Goal: Task Accomplishment & Management: Manage account settings

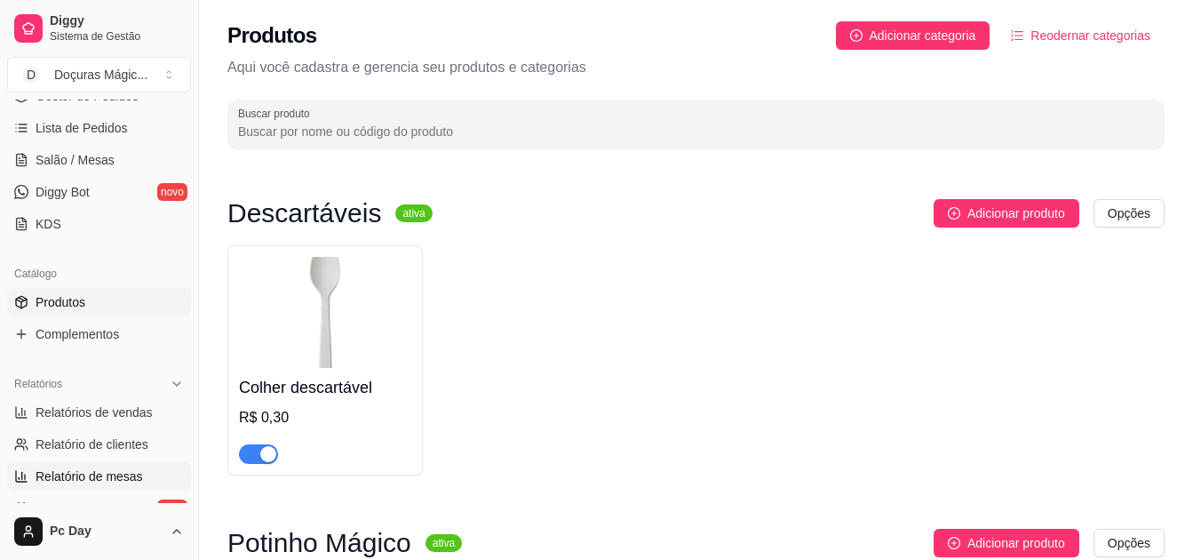
scroll to position [267, 0]
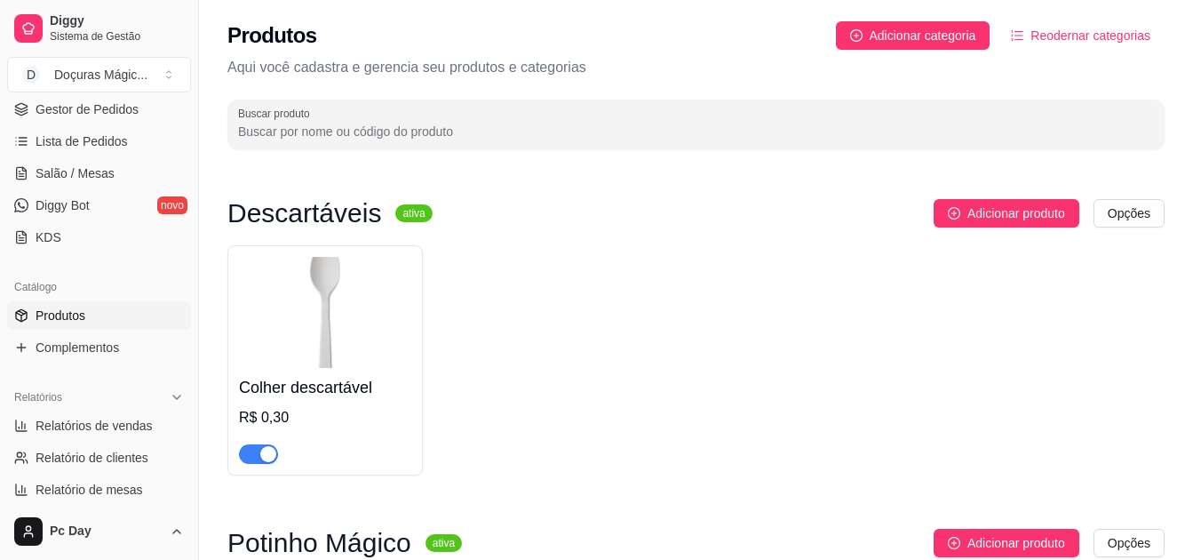
click at [58, 313] on span "Produtos" at bounding box center [61, 316] width 50 height 18
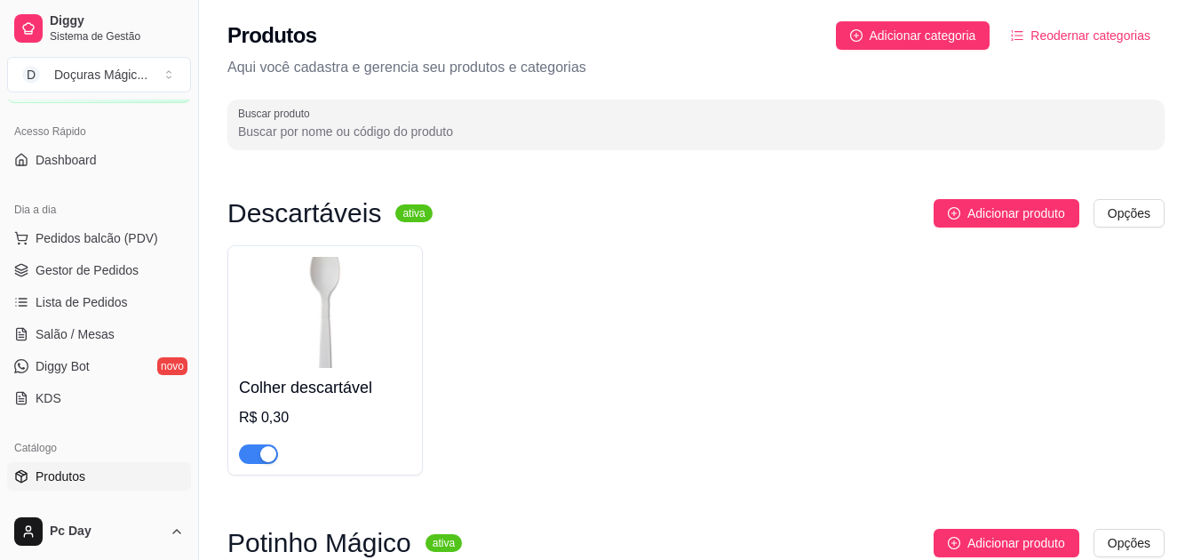
scroll to position [89, 0]
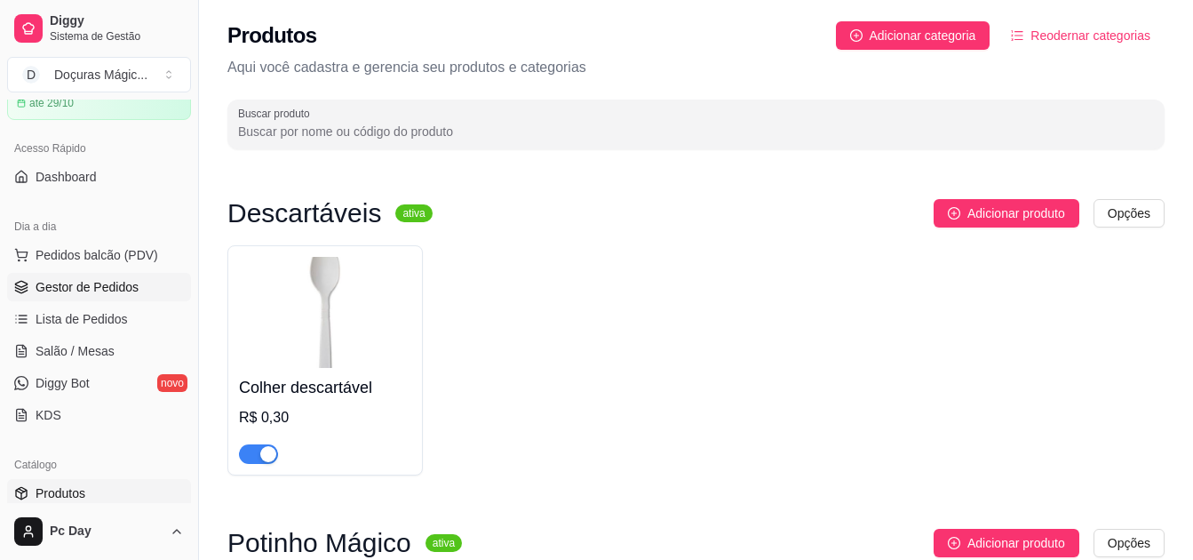
click at [86, 288] on span "Gestor de Pedidos" at bounding box center [87, 287] width 103 height 18
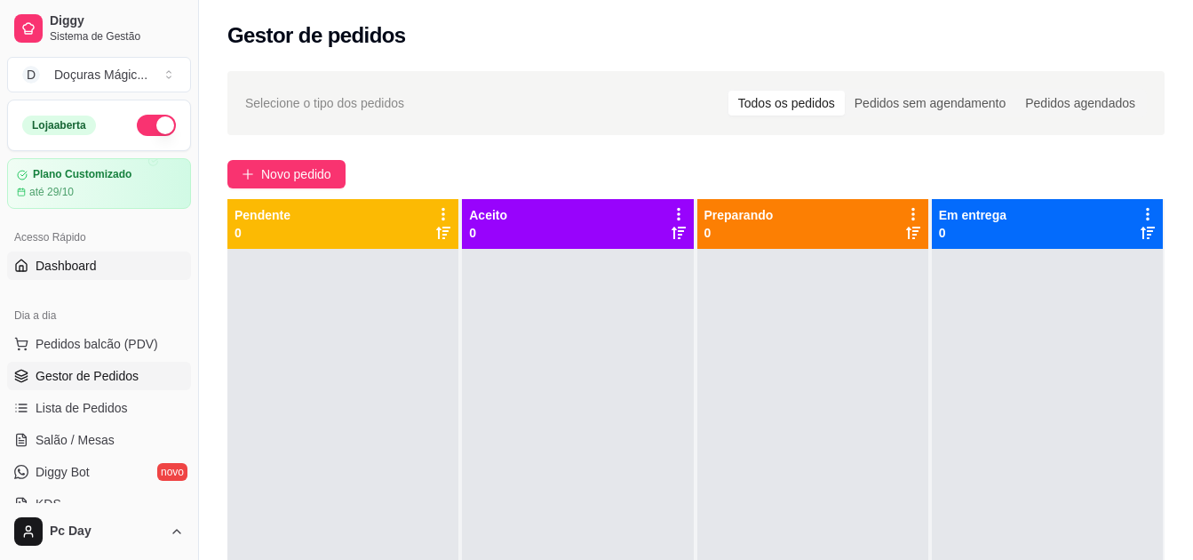
click at [75, 275] on link "Dashboard" at bounding box center [99, 265] width 184 height 28
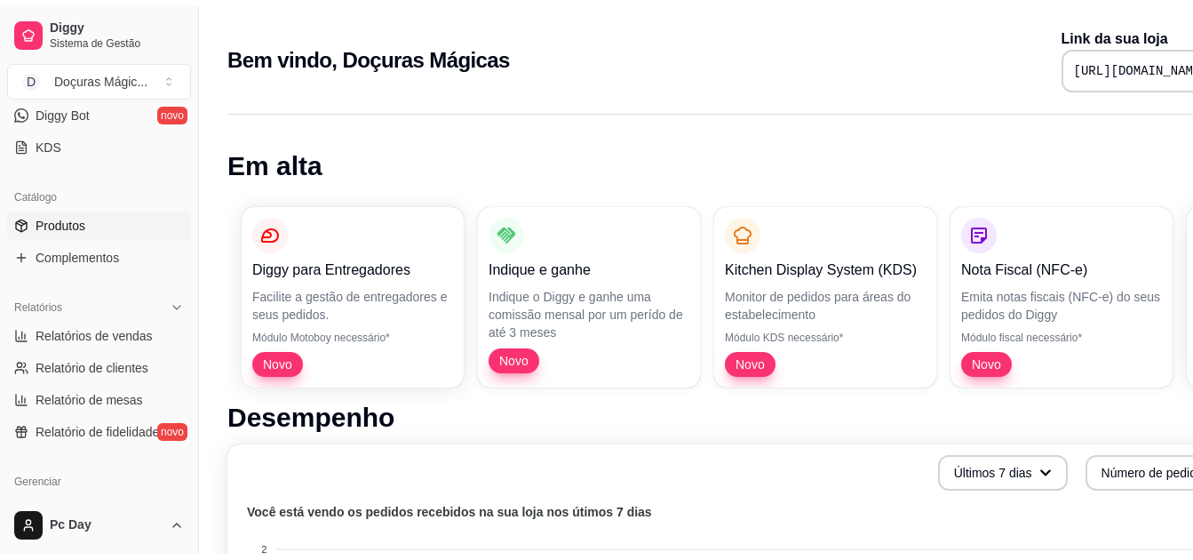
scroll to position [186, 0]
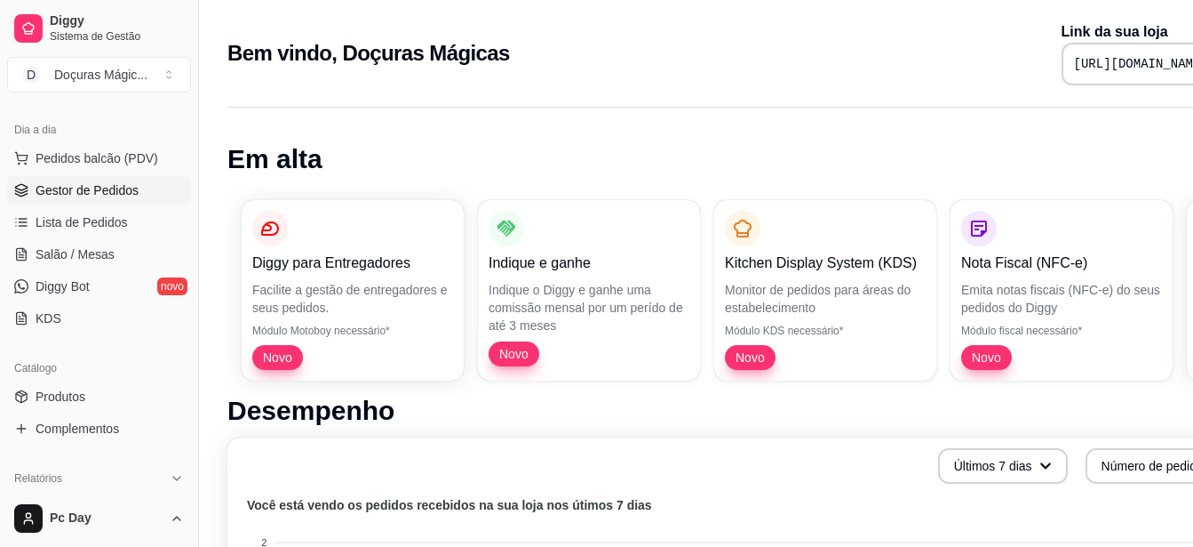
click at [116, 188] on span "Gestor de Pedidos" at bounding box center [87, 190] width 103 height 18
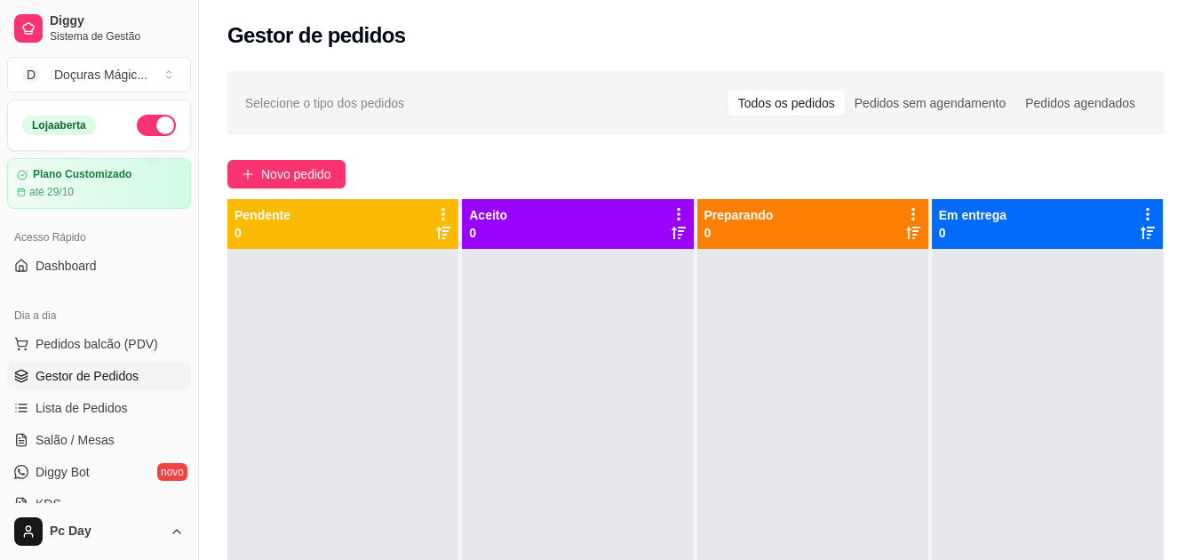
click at [1175, 148] on div "Selecione o tipo dos pedidos Todos os pedidos Pedidos sem agendamento Pedidos a…" at bounding box center [696, 420] width 994 height 720
drag, startPoint x: 0, startPoint y: 0, endPoint x: 450, endPoint y: 29, distance: 450.6
click at [450, 29] on div "Gestor de pedidos" at bounding box center [696, 35] width 938 height 28
click at [1066, 46] on div "Gestor de pedidos" at bounding box center [696, 35] width 938 height 28
click at [314, 185] on button "Novo pedido" at bounding box center [286, 174] width 118 height 28
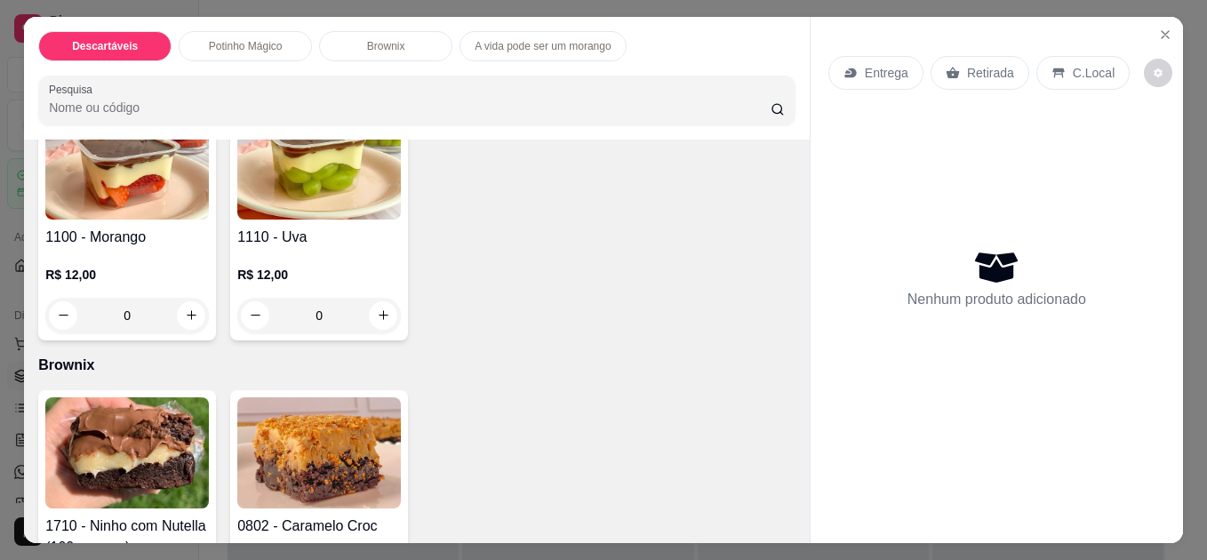
scroll to position [355, 0]
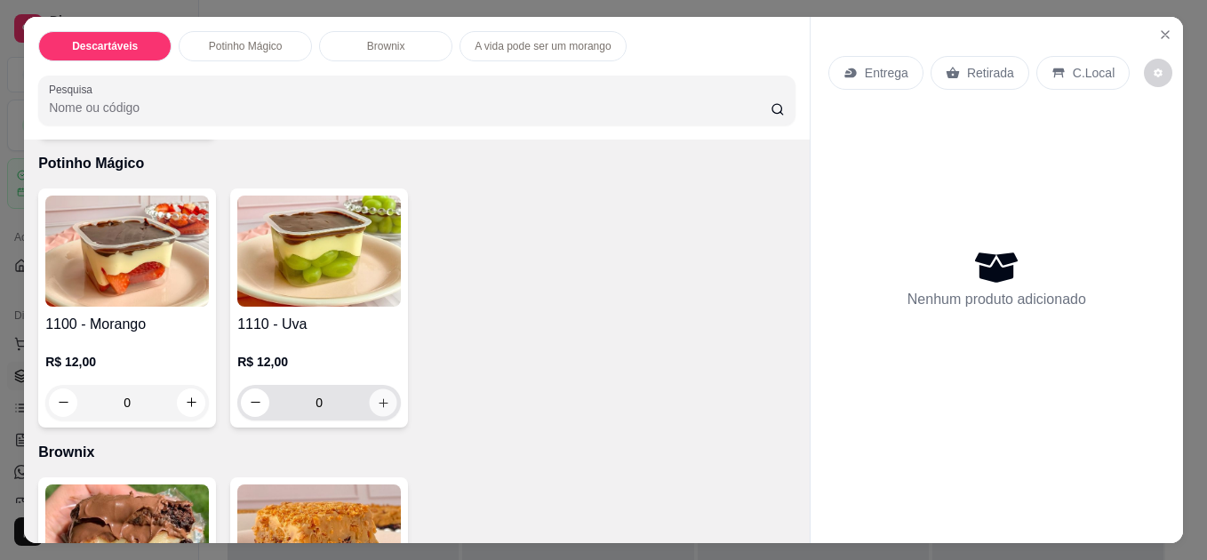
click at [384, 393] on button "increase-product-quantity" at bounding box center [384, 402] width 28 height 28
type input "1"
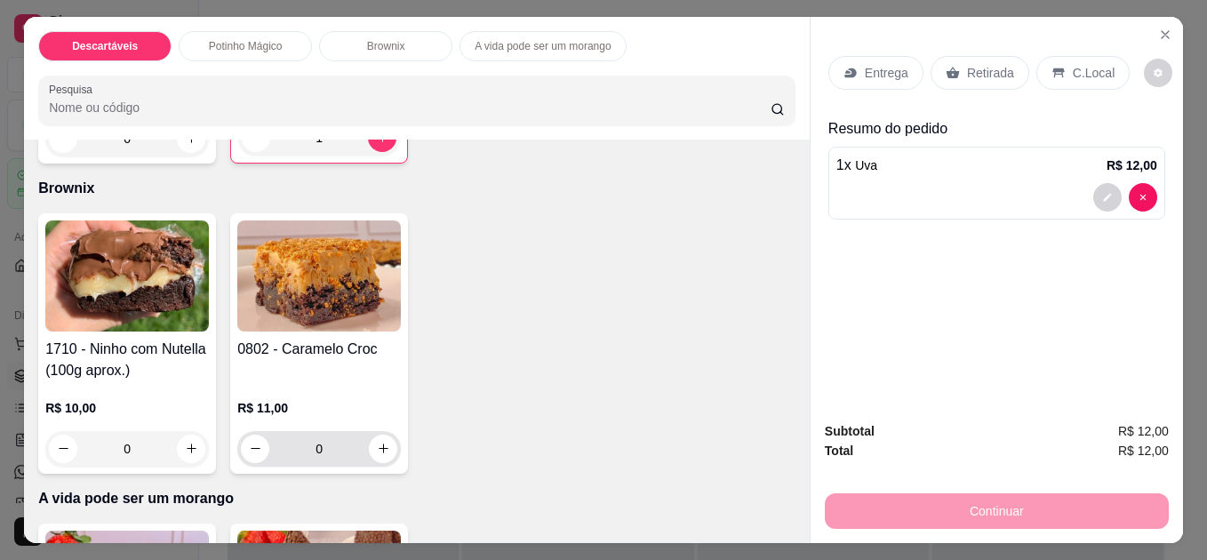
scroll to position [622, 0]
click at [185, 441] on icon "increase-product-quantity" at bounding box center [191, 447] width 13 height 13
type input "1"
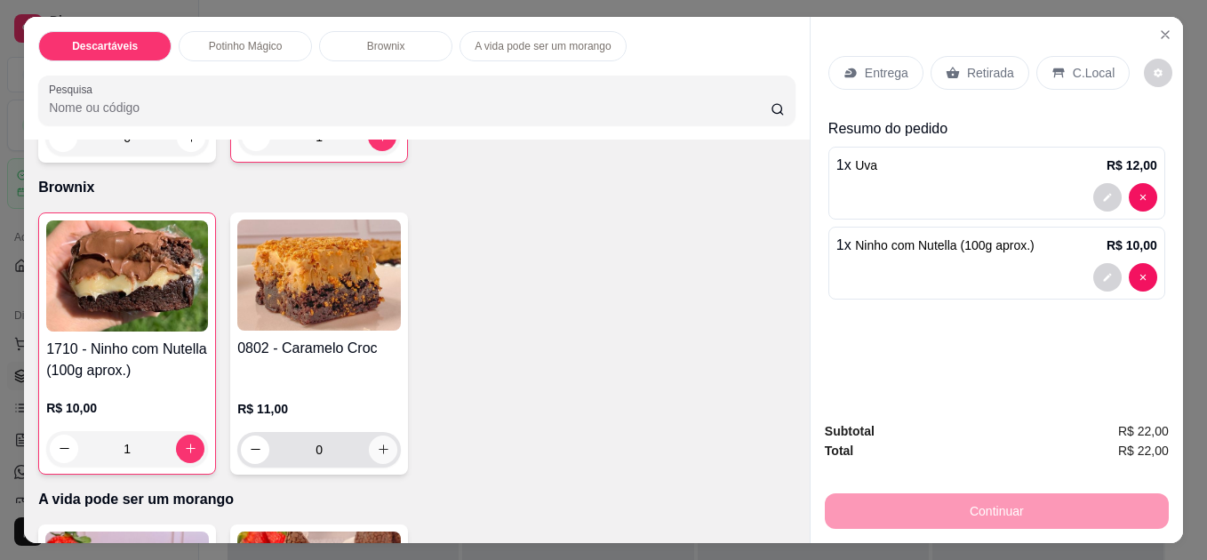
click at [377, 449] on icon "increase-product-quantity" at bounding box center [383, 449] width 13 height 13
type input "1"
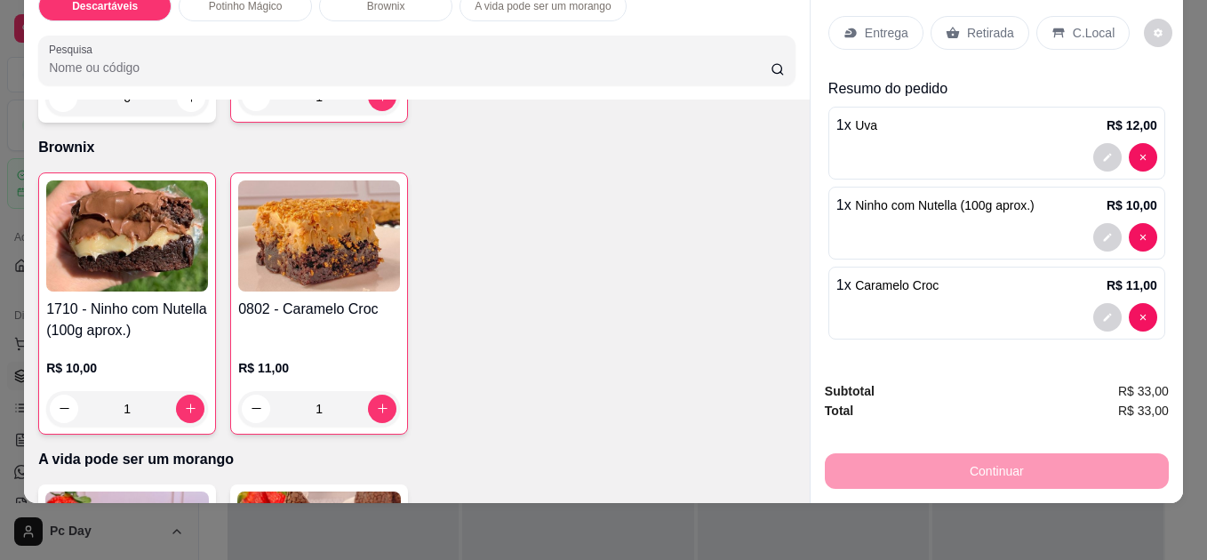
scroll to position [0, 0]
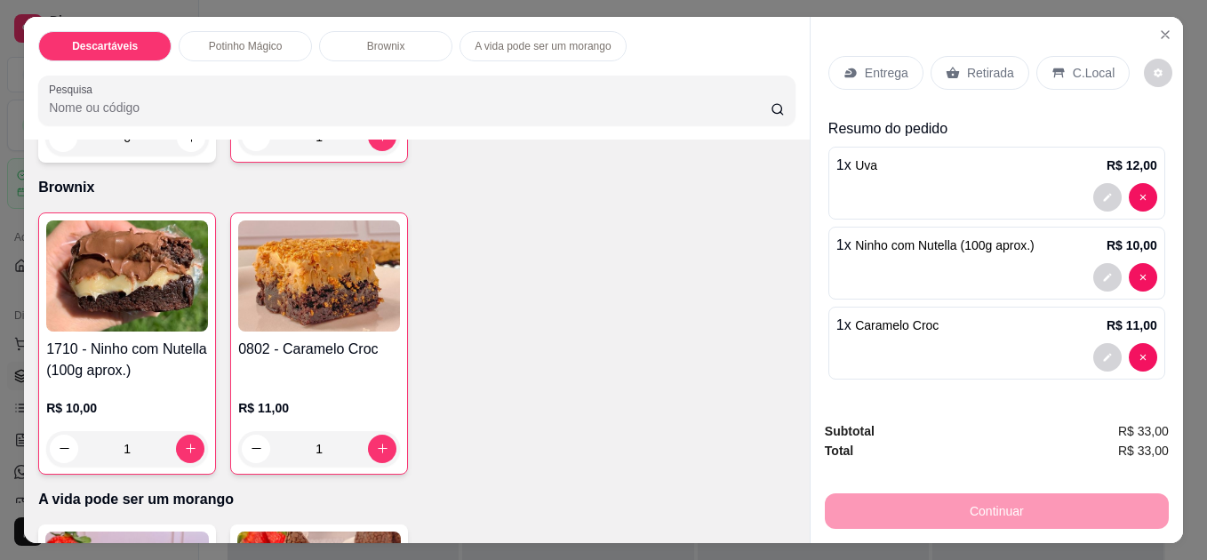
click at [967, 69] on p "Retirada" at bounding box center [990, 73] width 47 height 18
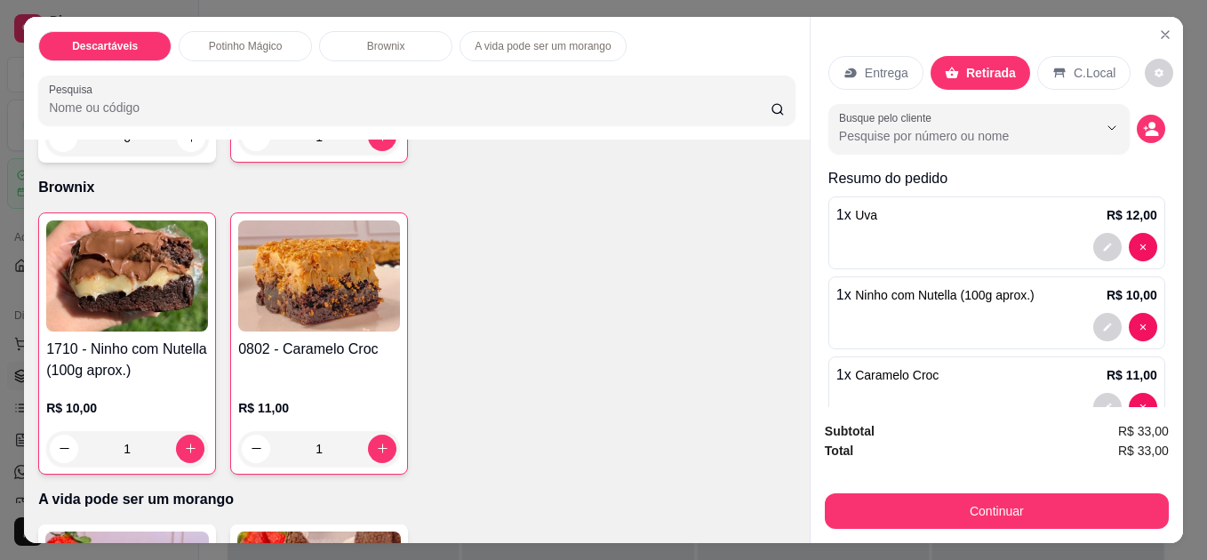
click at [865, 70] on p "Entrega" at bounding box center [887, 73] width 44 height 18
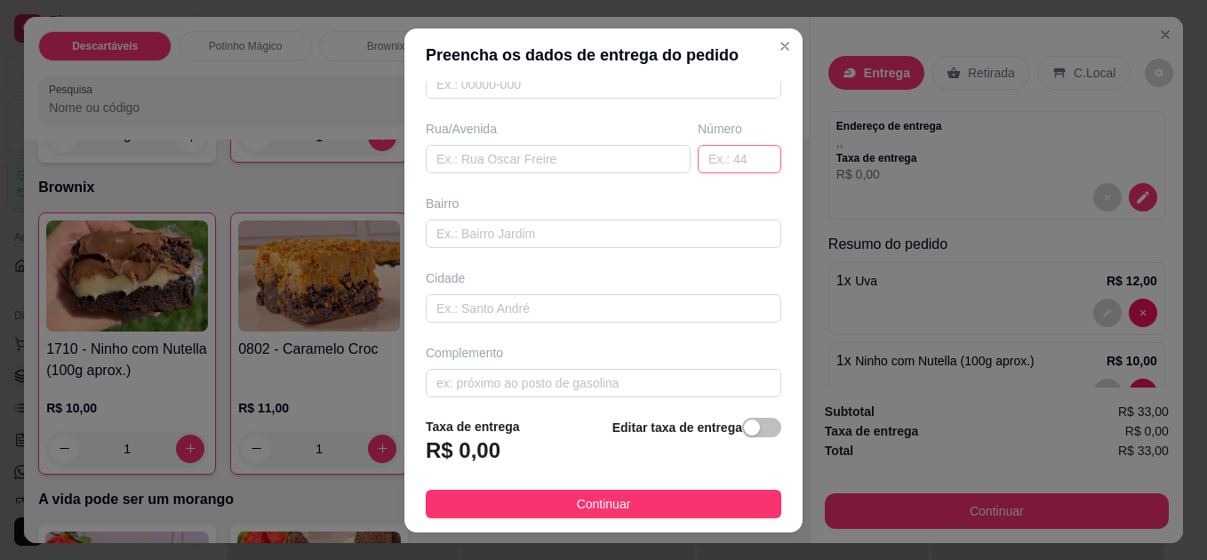
scroll to position [267, 0]
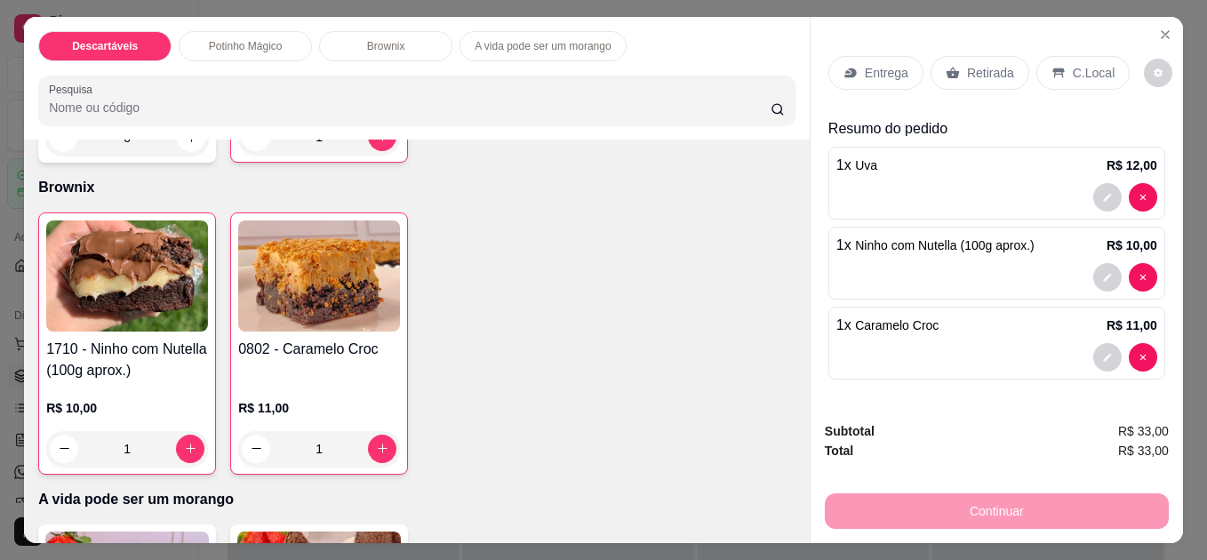
click at [950, 66] on icon at bounding box center [953, 73] width 14 height 14
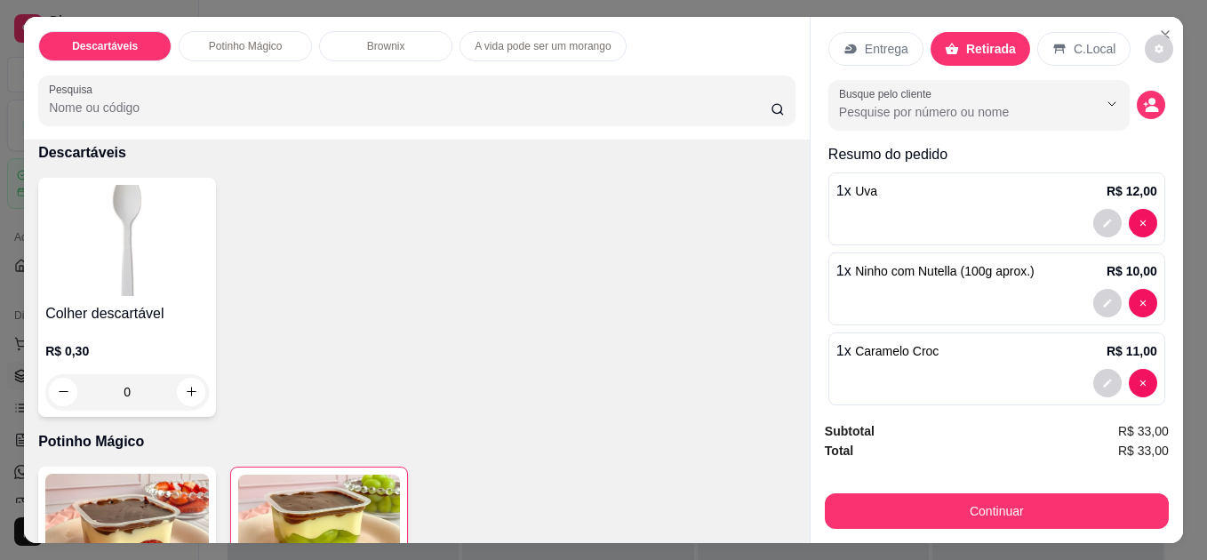
scroll to position [46, 0]
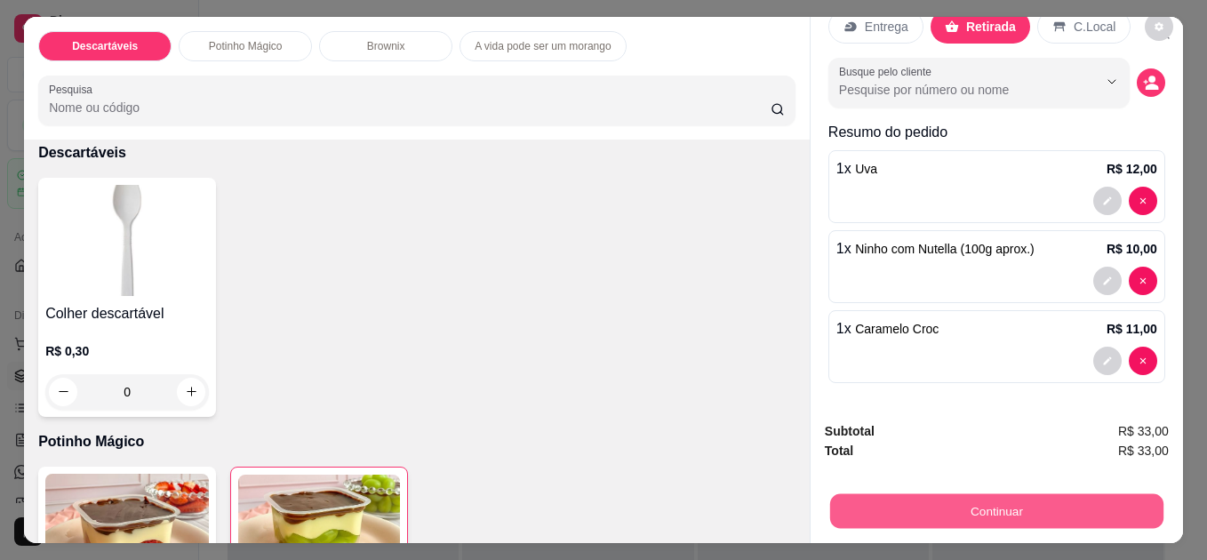
click at [978, 497] on button "Continuar" at bounding box center [996, 511] width 333 height 35
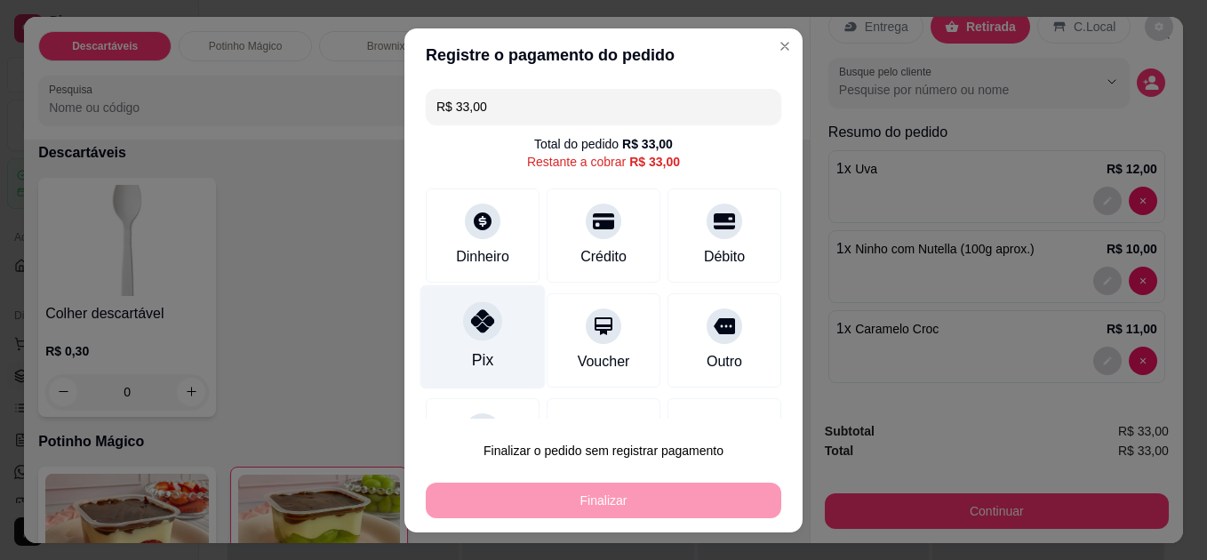
click at [471, 339] on div at bounding box center [482, 320] width 39 height 39
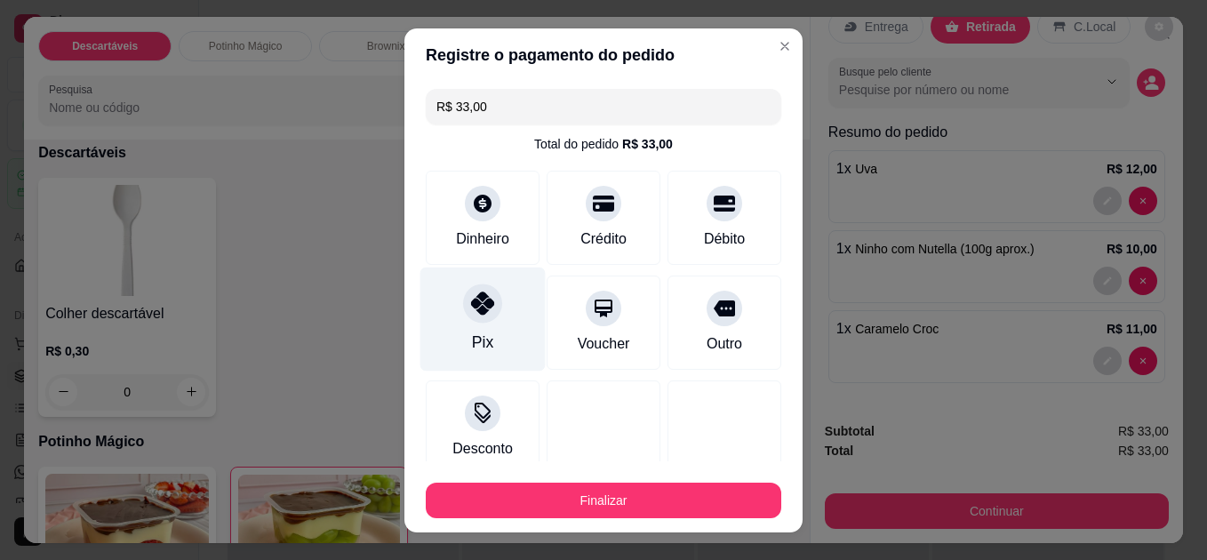
type input "R$ 0,00"
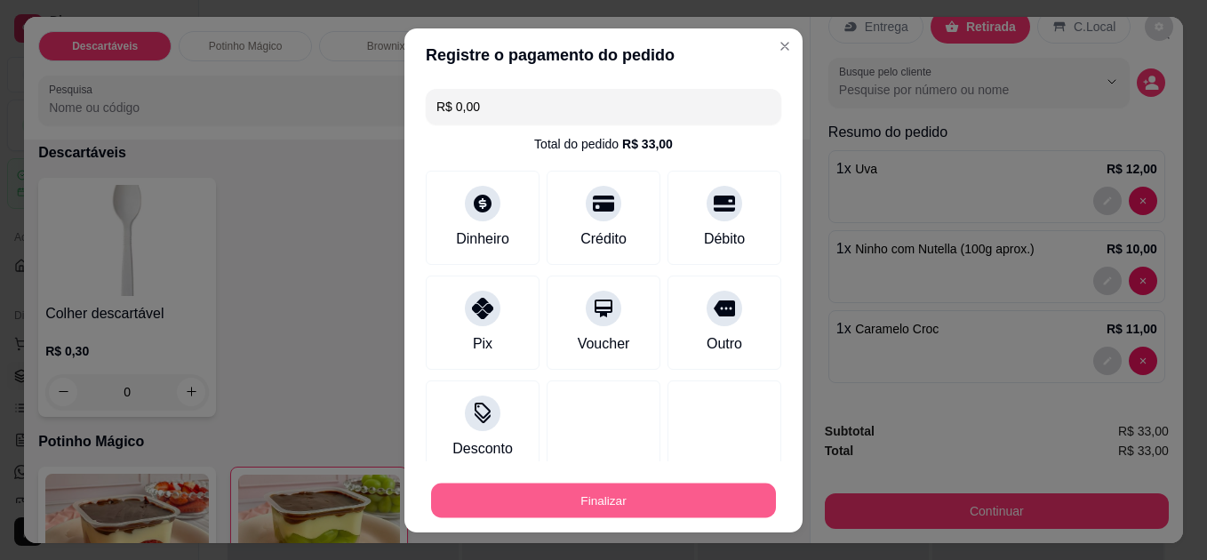
click at [568, 499] on button "Finalizar" at bounding box center [603, 500] width 345 height 35
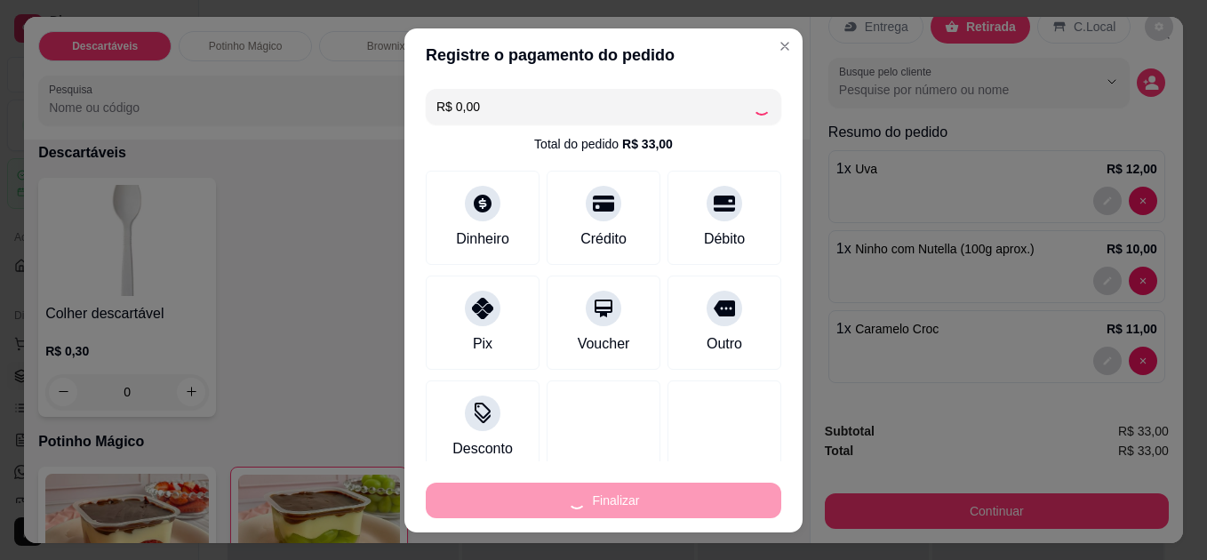
type input "0"
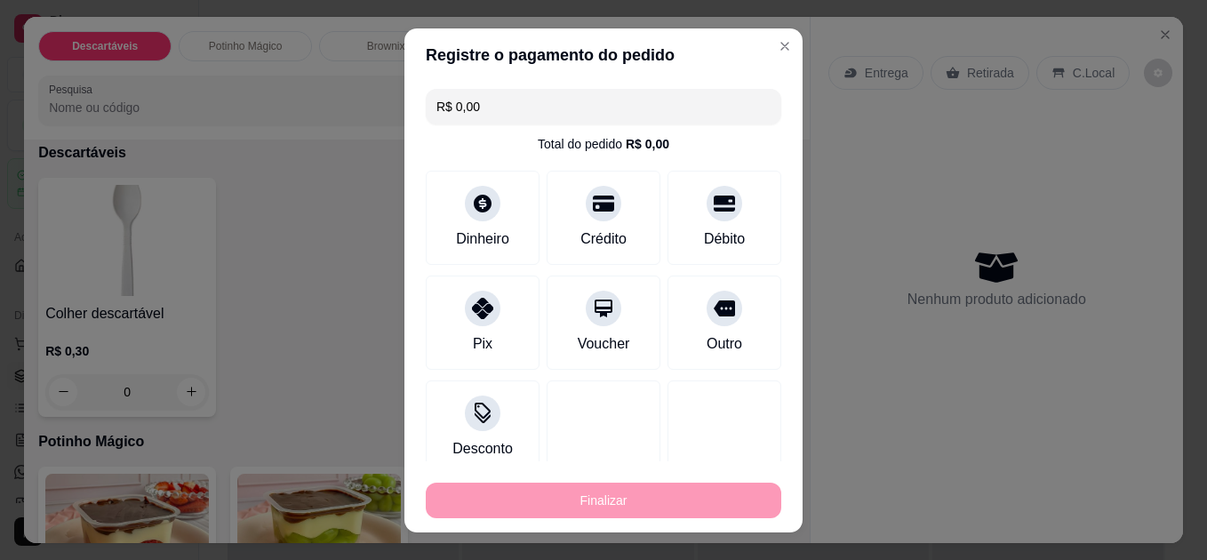
type input "-R$ 33,00"
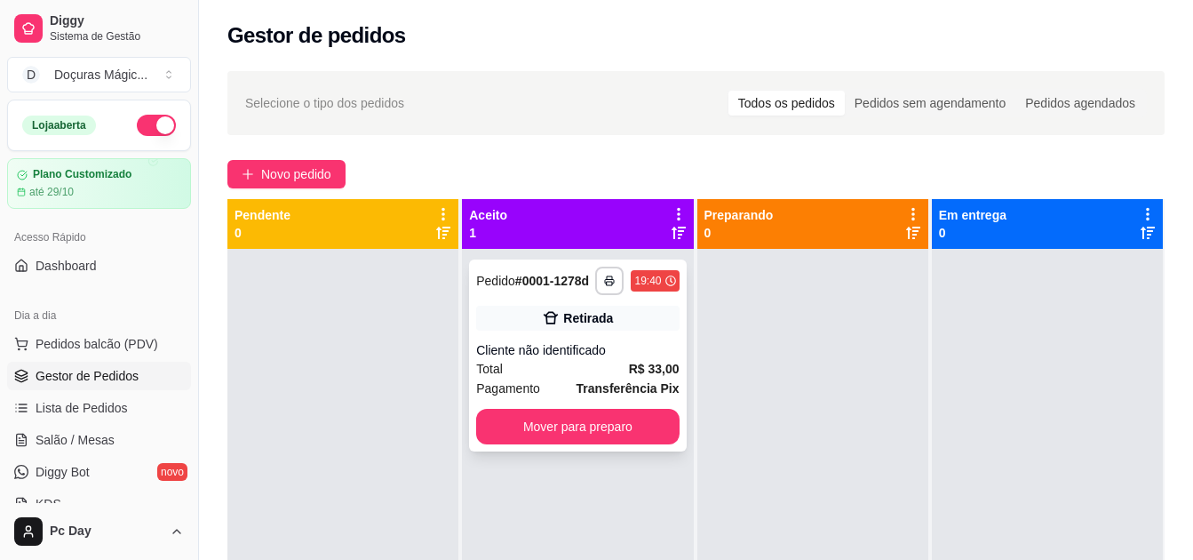
click at [553, 281] on strong "# 0001-1278d" at bounding box center [552, 281] width 74 height 14
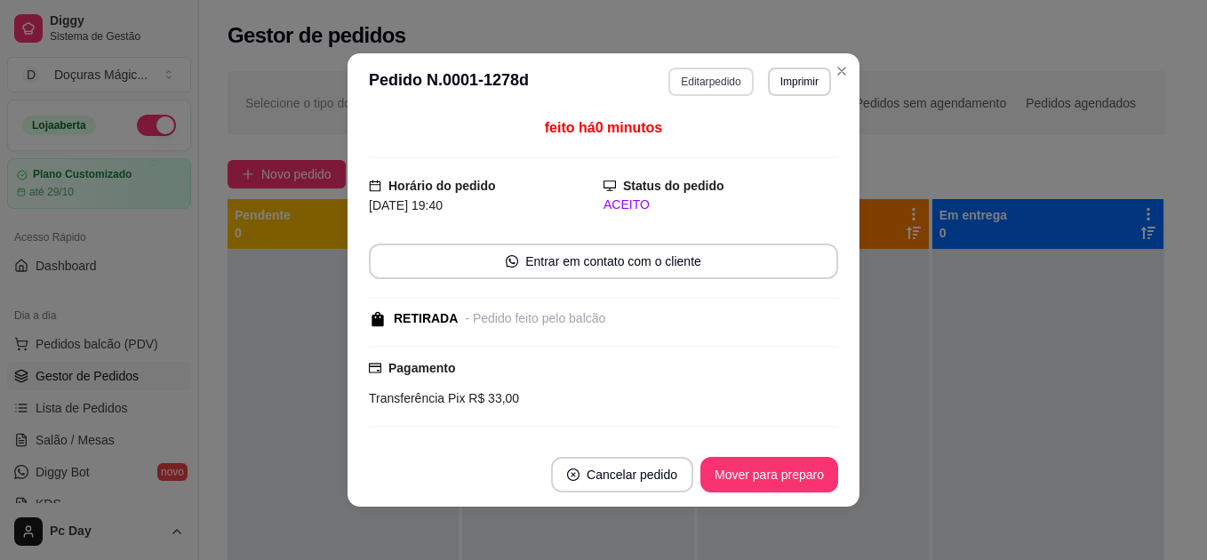
click at [697, 89] on button "Editar pedido" at bounding box center [710, 82] width 84 height 28
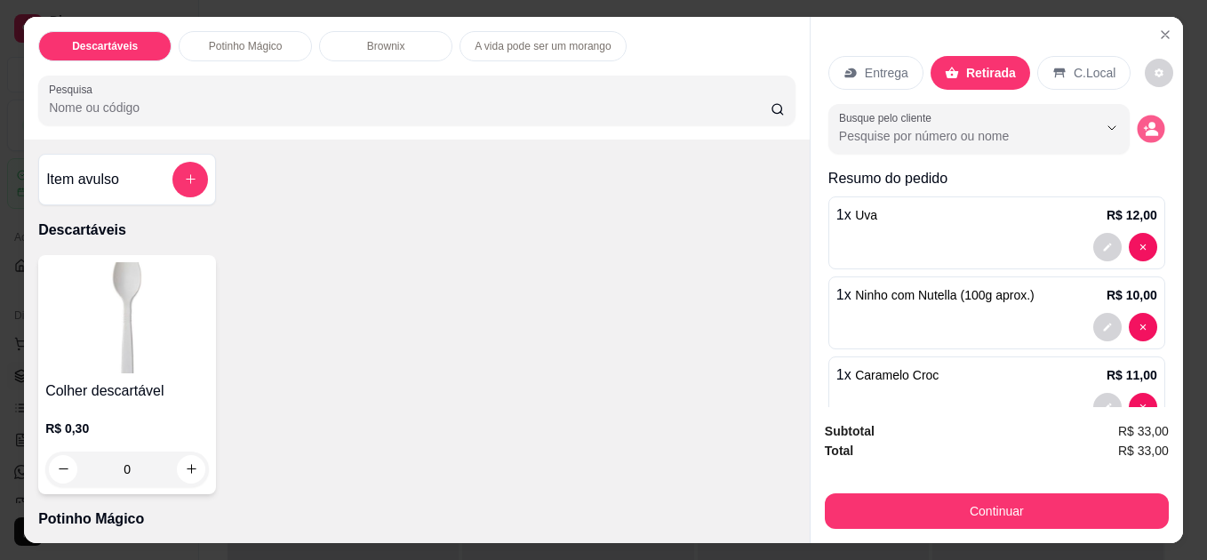
click at [1148, 122] on circle "decrease-product-quantity" at bounding box center [1151, 125] width 7 height 7
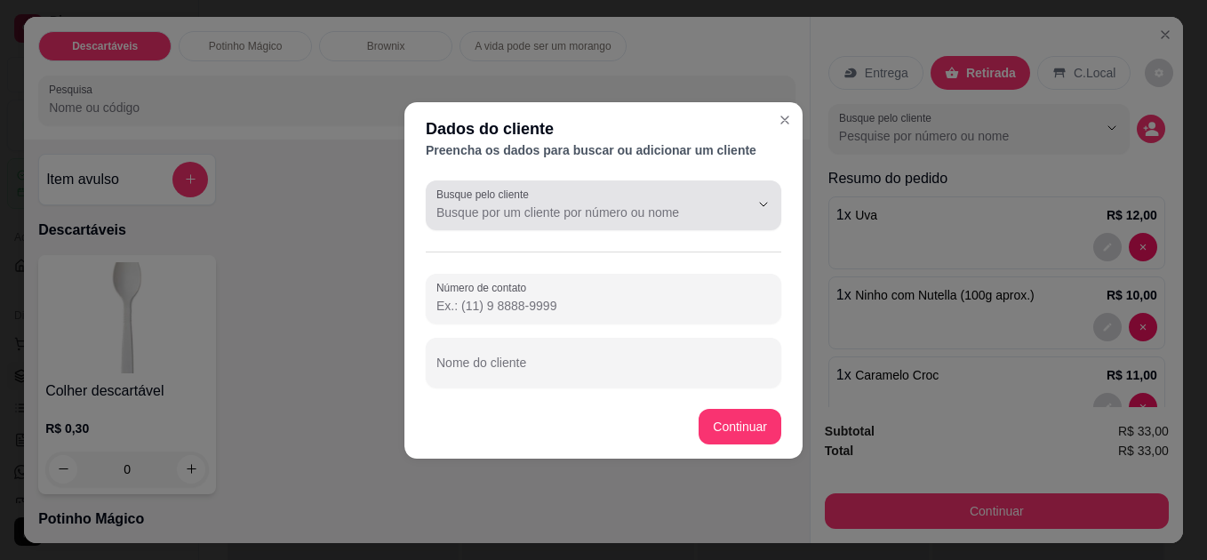
click at [522, 217] on input "Busque pelo cliente" at bounding box center [578, 213] width 284 height 18
type input "[PERSON_NAME]"
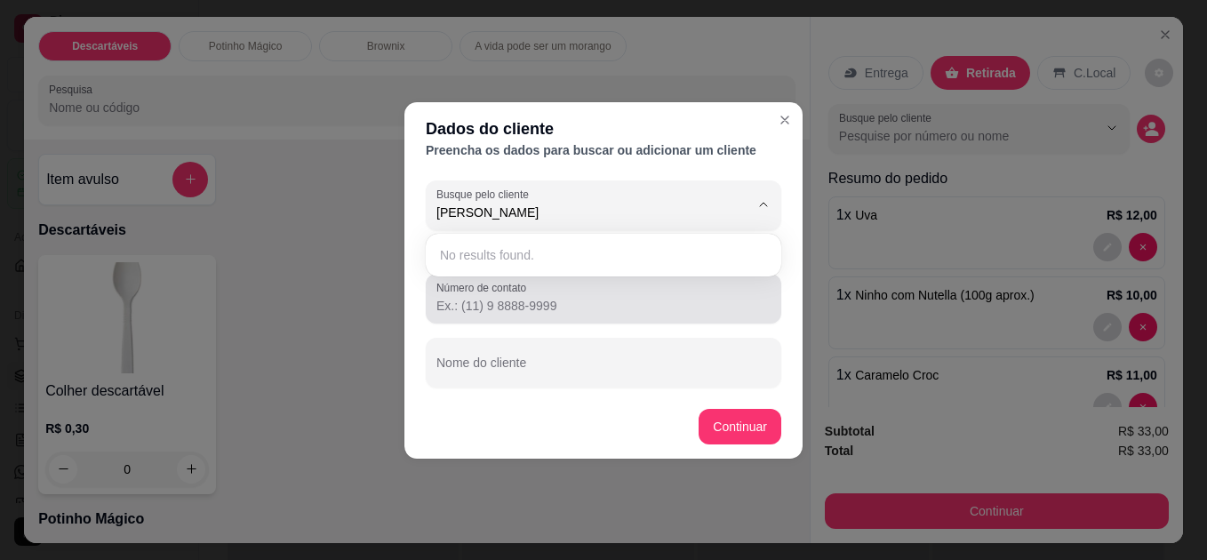
click at [511, 319] on div "Número de contato" at bounding box center [603, 299] width 355 height 50
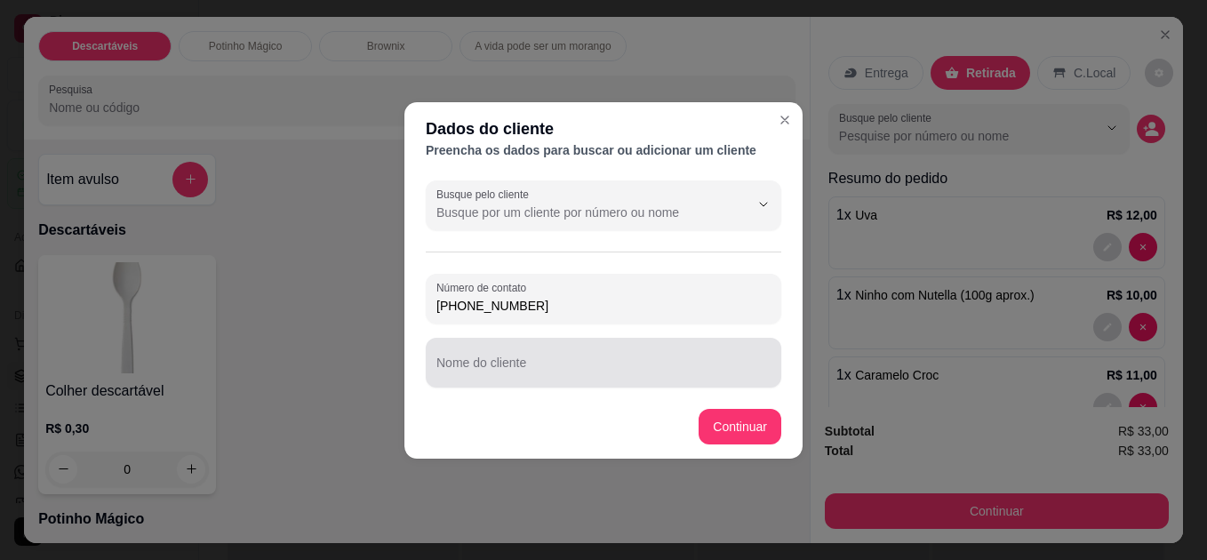
type input "[PHONE_NUMBER]"
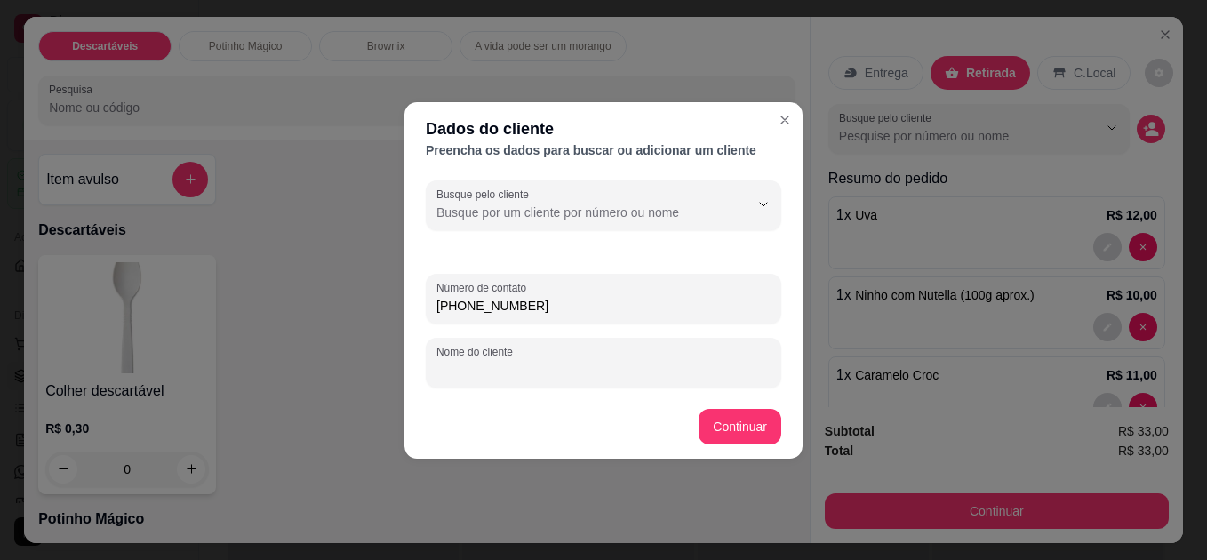
click at [625, 363] on input "Nome do cliente" at bounding box center [603, 370] width 334 height 18
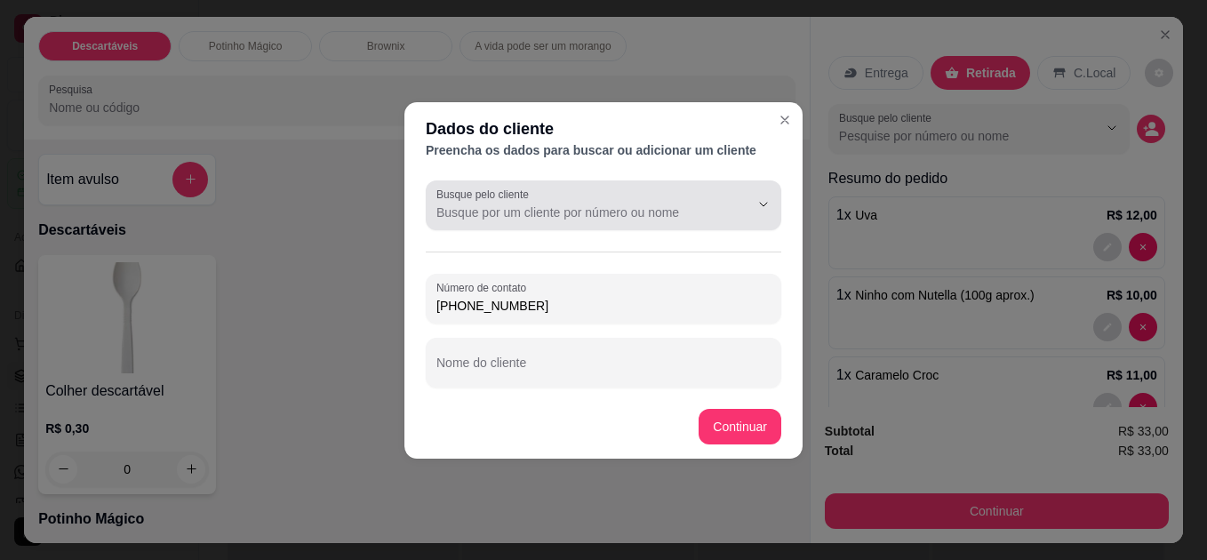
click at [584, 221] on div at bounding box center [603, 206] width 334 height 36
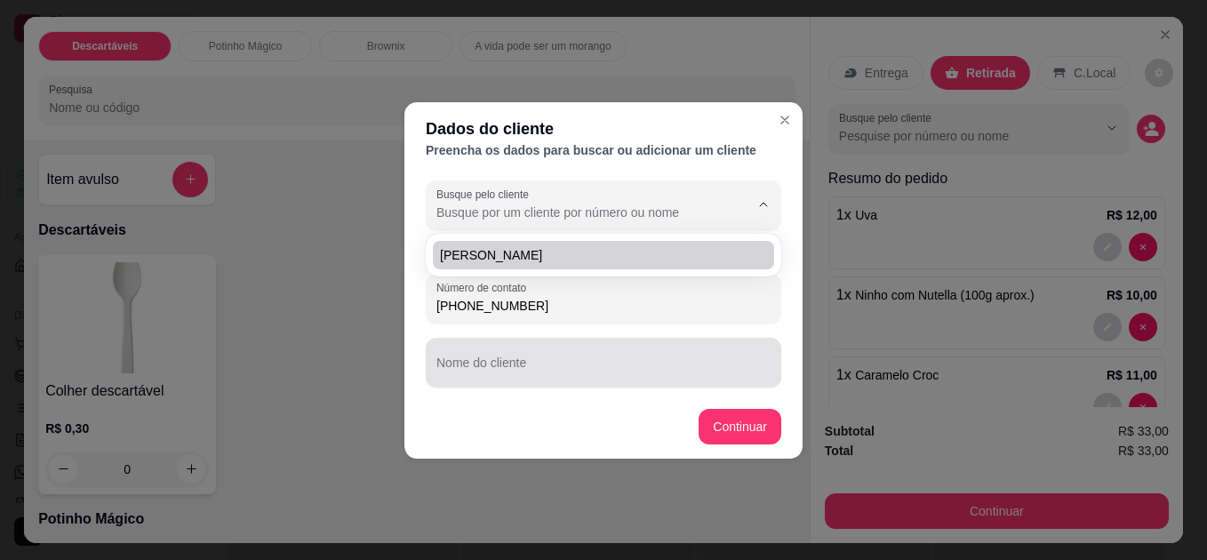
click at [519, 363] on input "Nome do cliente" at bounding box center [603, 370] width 334 height 18
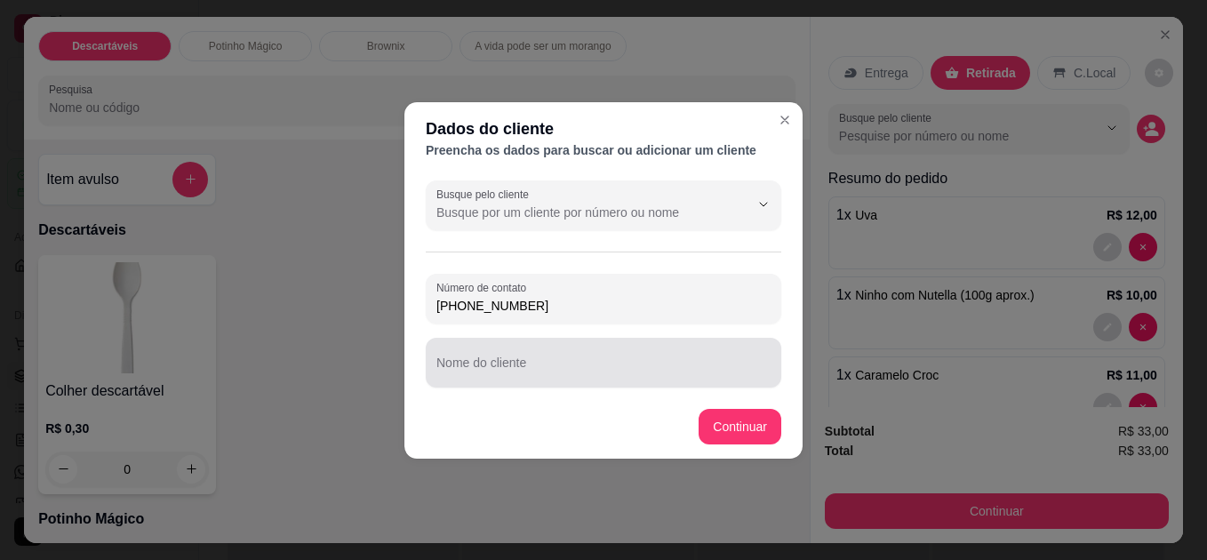
click at [541, 355] on div at bounding box center [603, 363] width 334 height 36
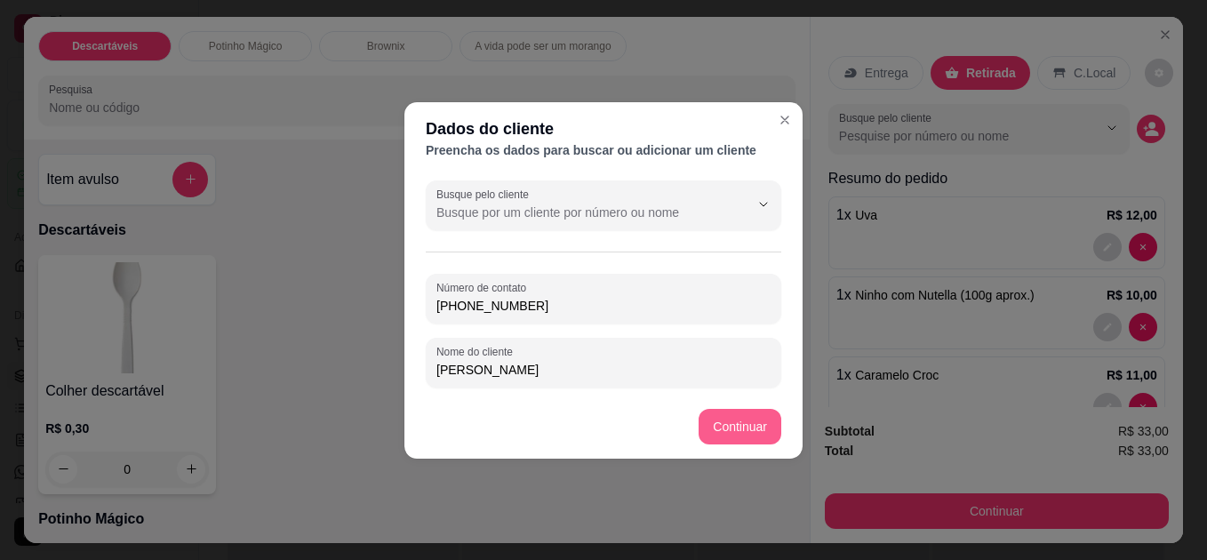
type input "[PERSON_NAME]"
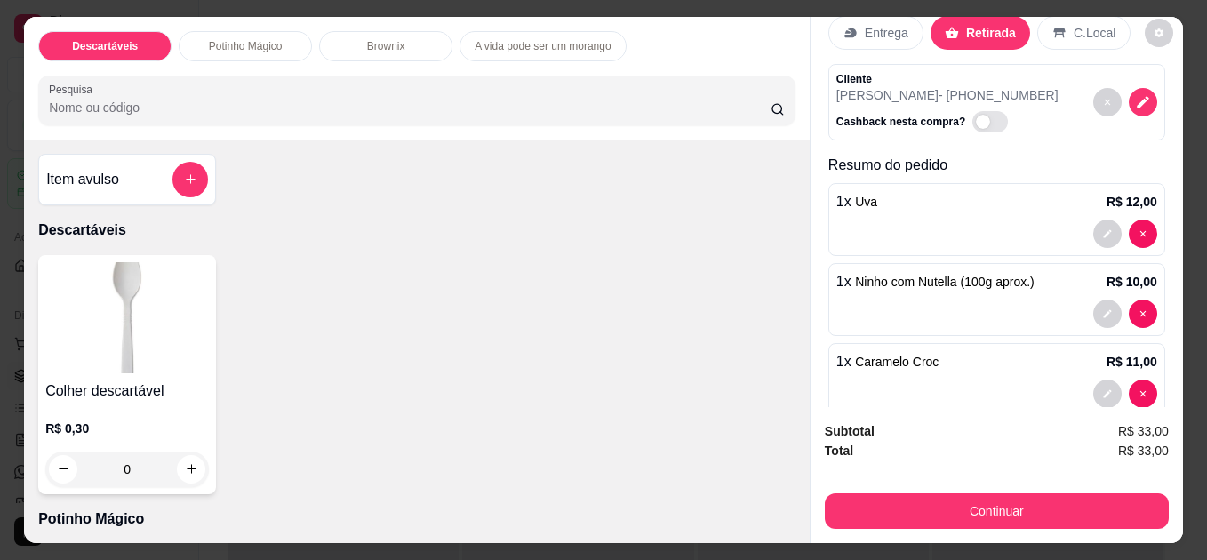
scroll to position [73, 0]
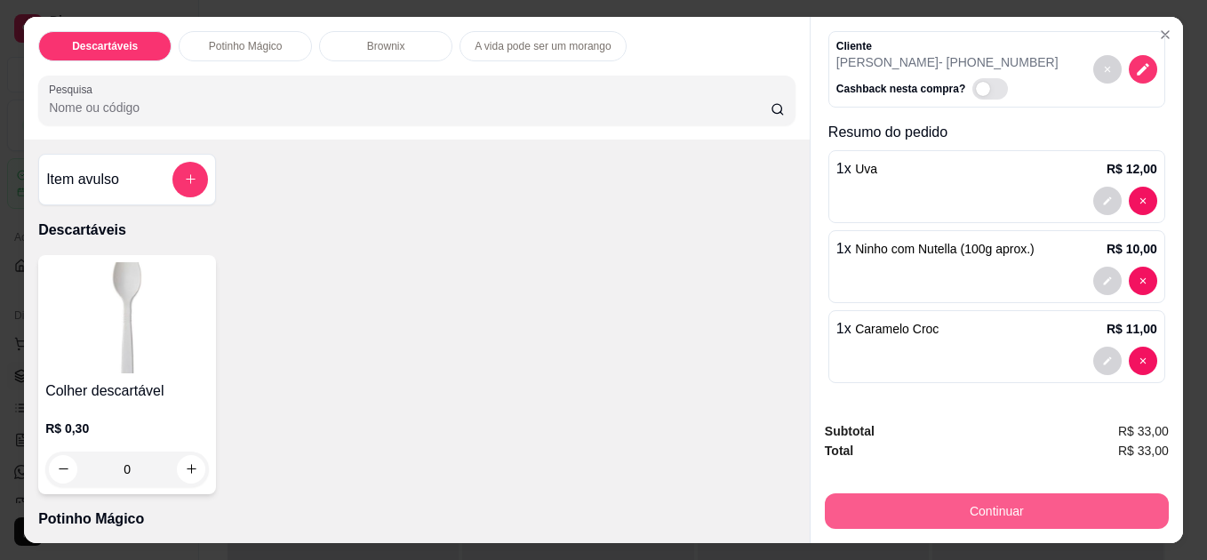
click at [954, 504] on button "Continuar" at bounding box center [997, 511] width 344 height 36
click at [954, 504] on button "Continuar" at bounding box center [996, 511] width 333 height 35
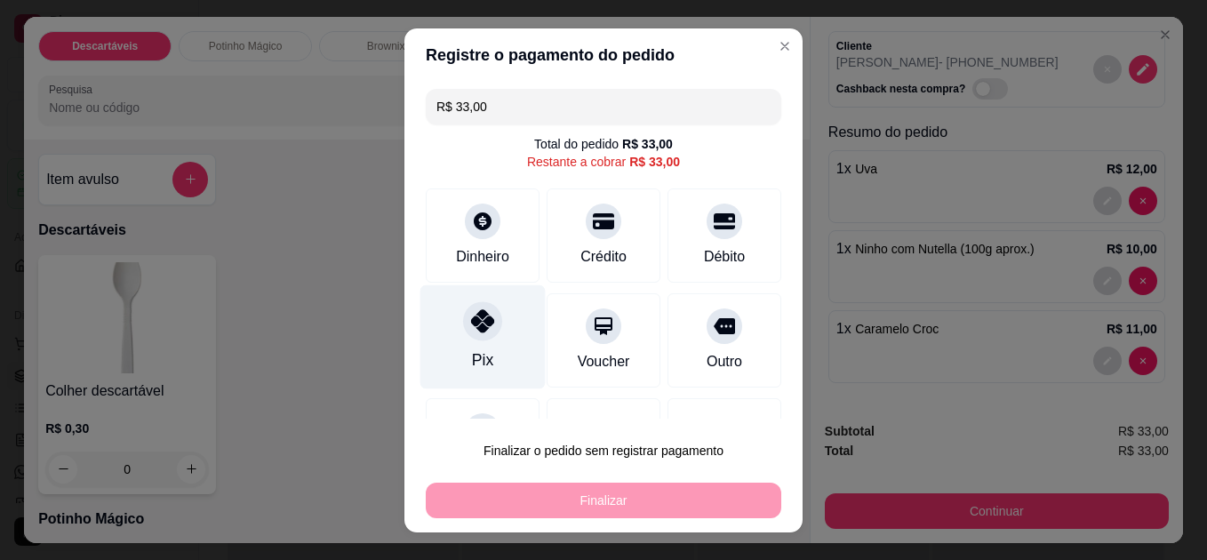
click at [483, 331] on icon at bounding box center [482, 320] width 23 height 23
type input "R$ 0,00"
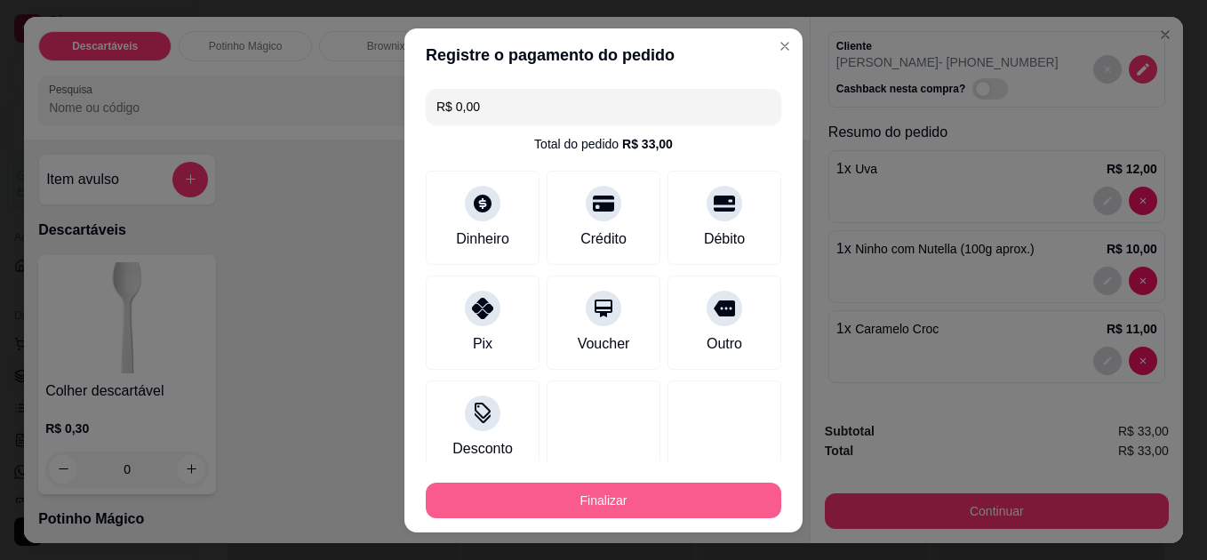
click at [551, 491] on button "Finalizar" at bounding box center [603, 501] width 355 height 36
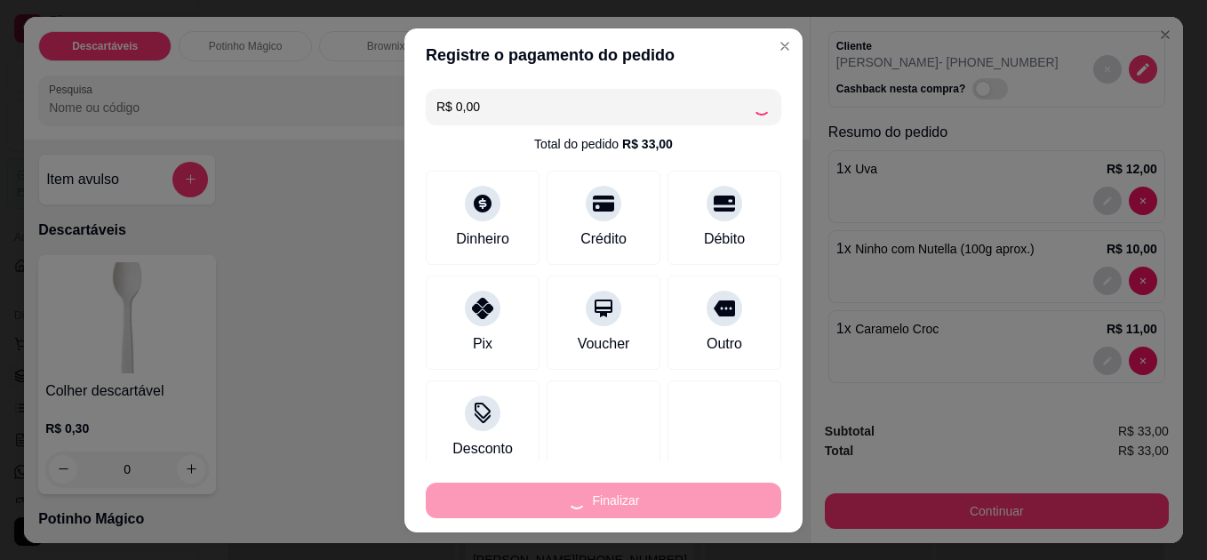
type input "0"
type input "-R$ 33,00"
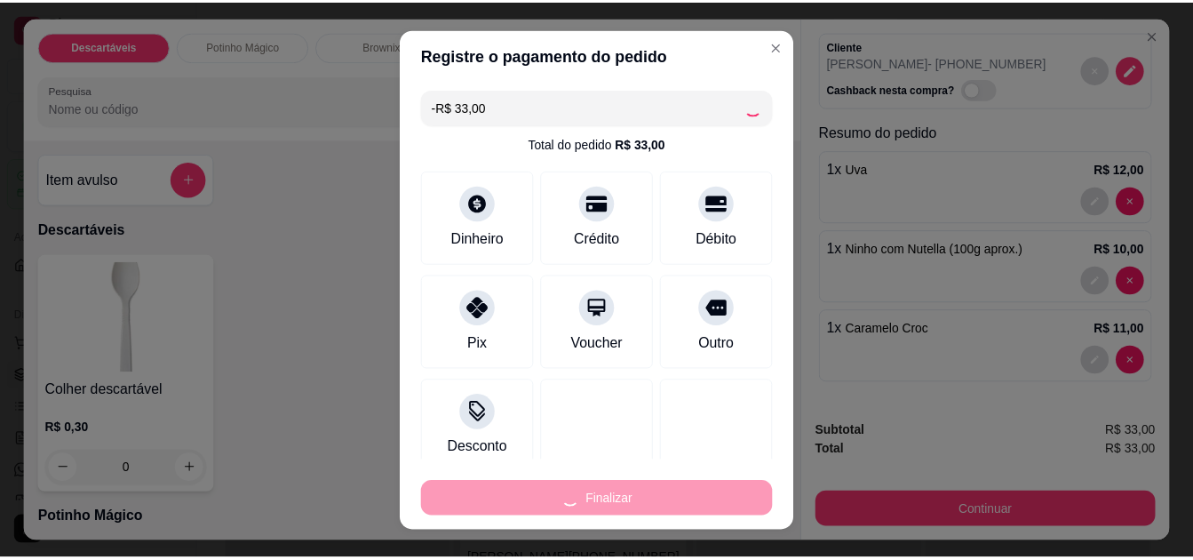
scroll to position [0, 0]
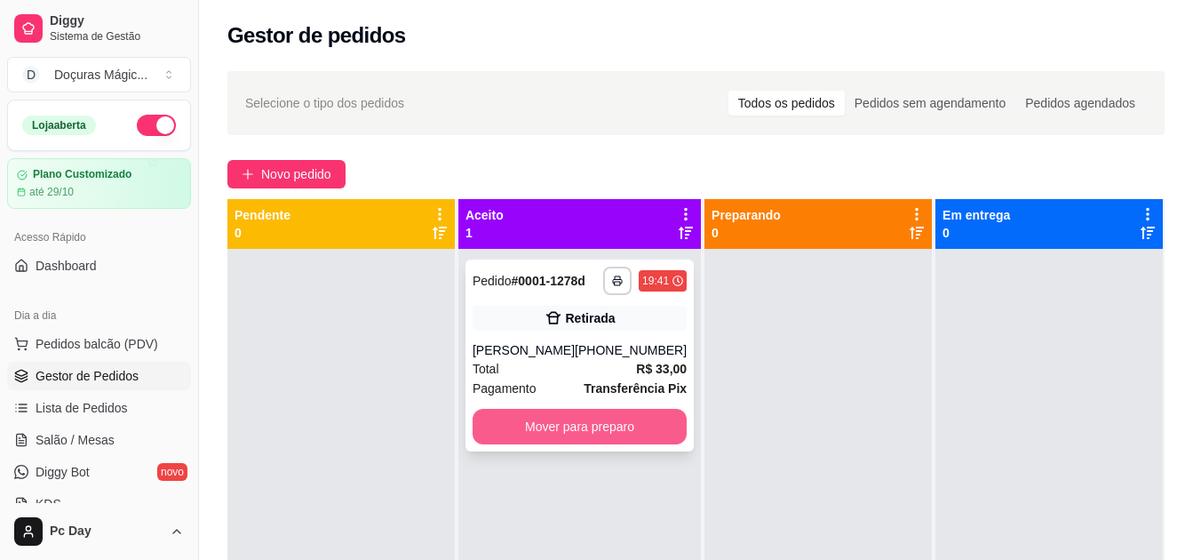
click at [566, 427] on button "Mover para preparo" at bounding box center [580, 427] width 214 height 36
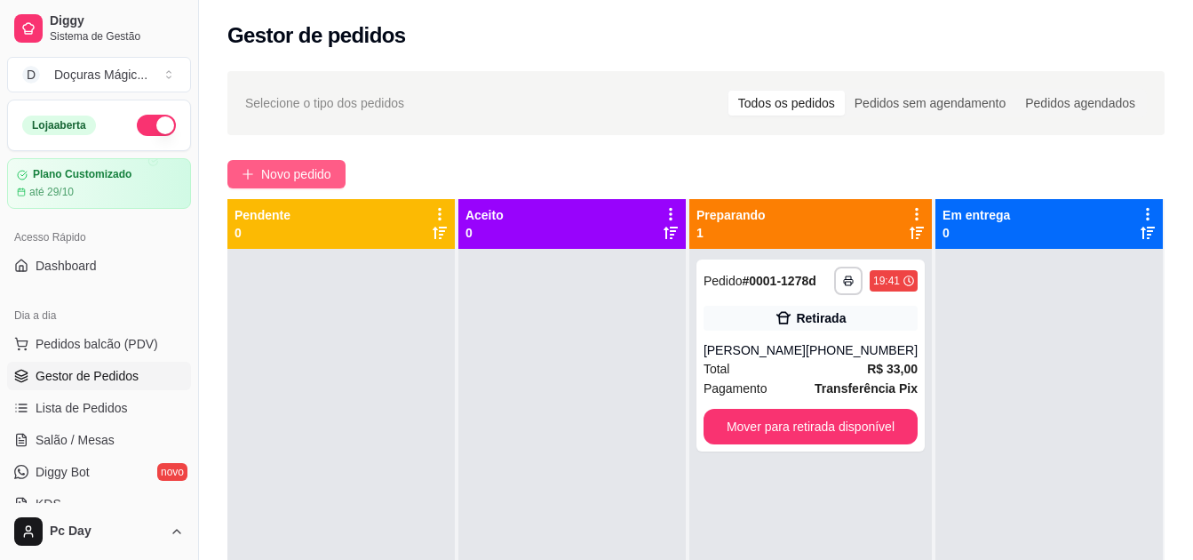
click at [266, 168] on span "Novo pedido" at bounding box center [296, 174] width 70 height 20
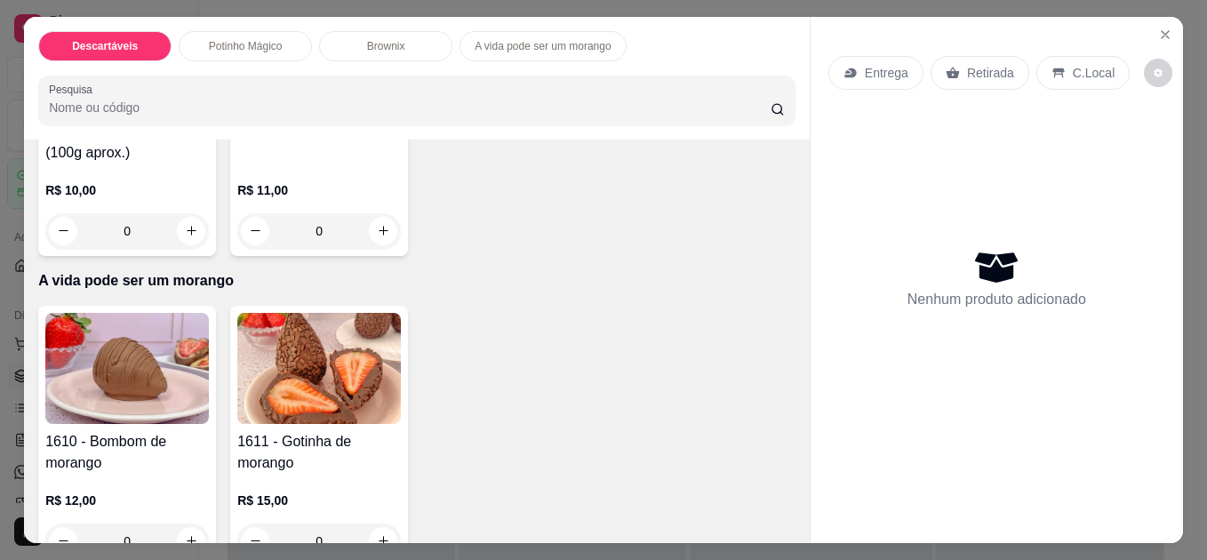
scroll to position [874, 0]
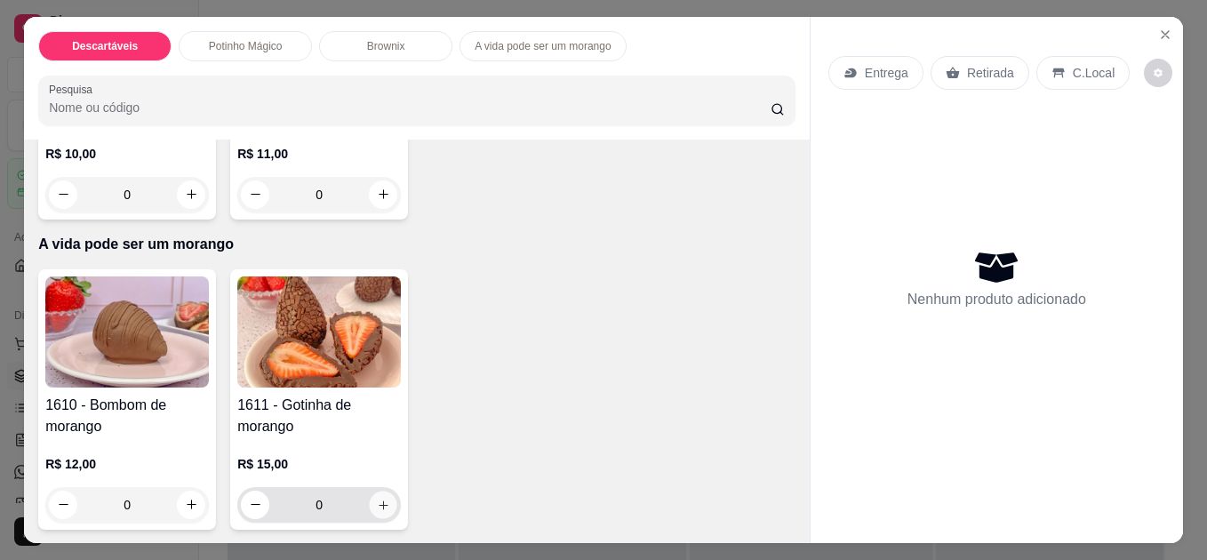
click at [377, 504] on icon "increase-product-quantity" at bounding box center [383, 505] width 13 height 13
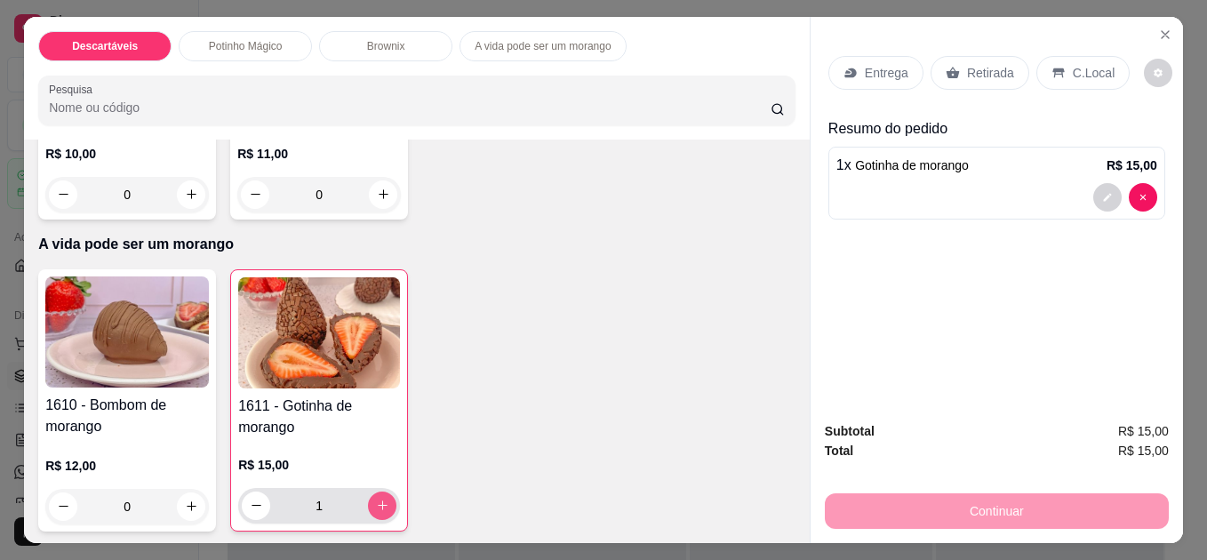
click at [376, 501] on icon "increase-product-quantity" at bounding box center [382, 505] width 13 height 13
type input "2"
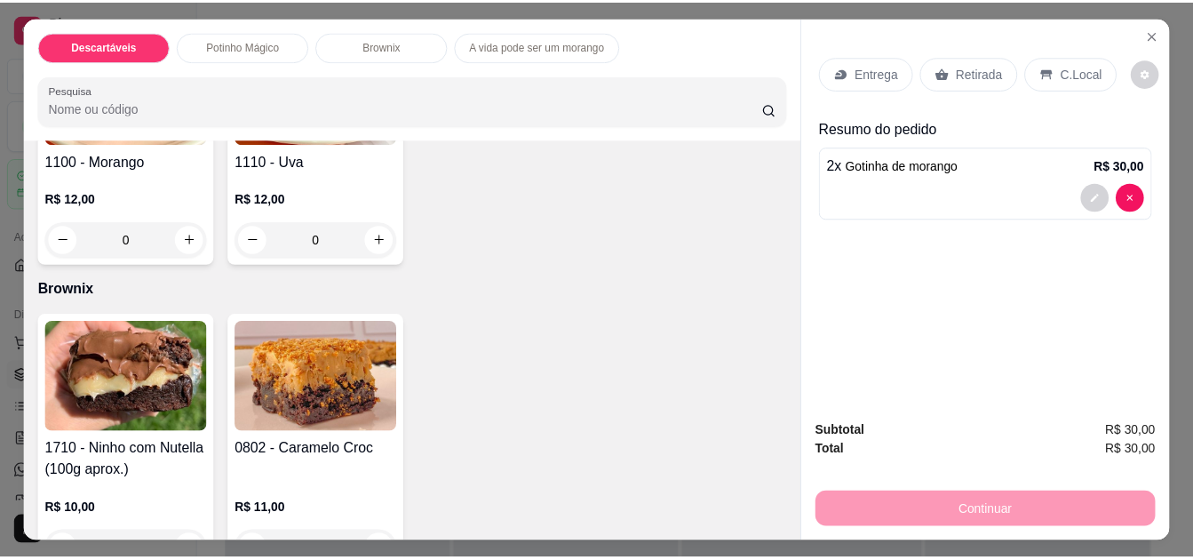
scroll to position [520, 0]
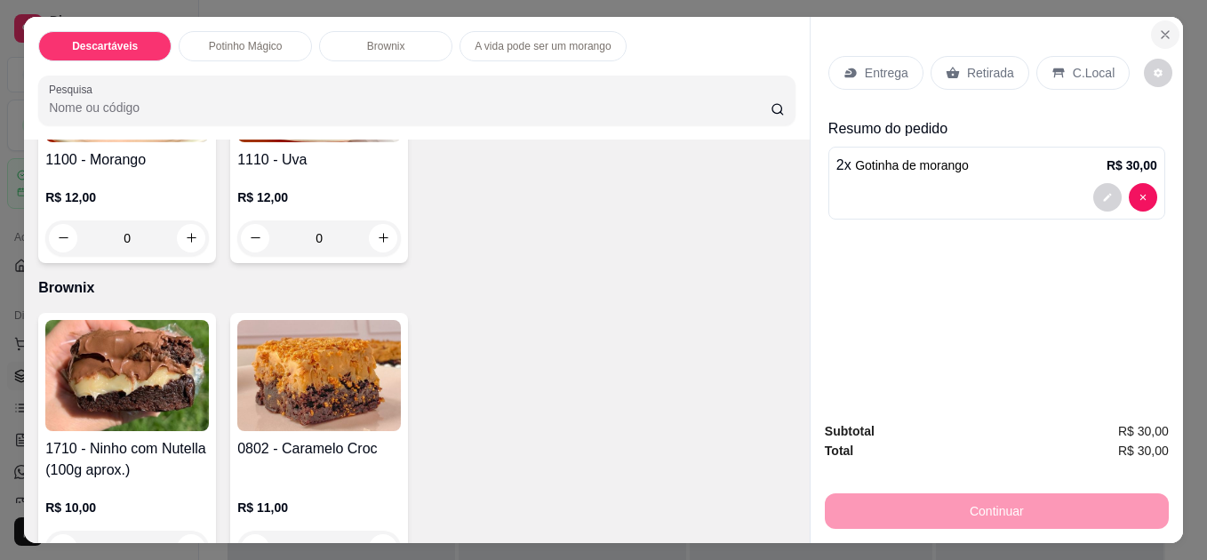
click at [1157, 20] on button "Close" at bounding box center [1165, 34] width 28 height 28
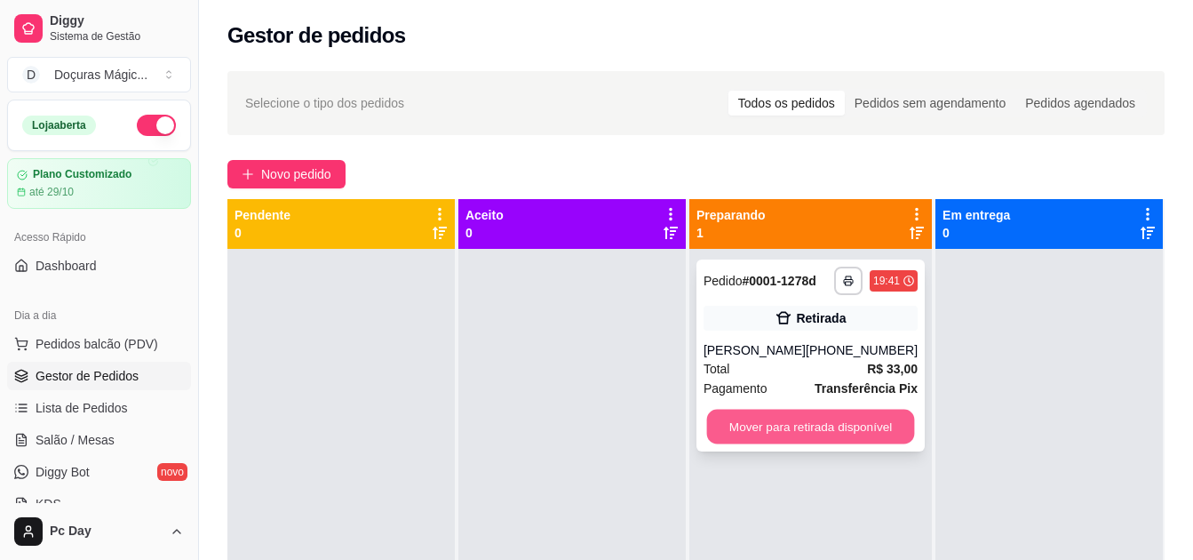
click at [794, 425] on button "Mover para retirada disponível" at bounding box center [810, 427] width 208 height 35
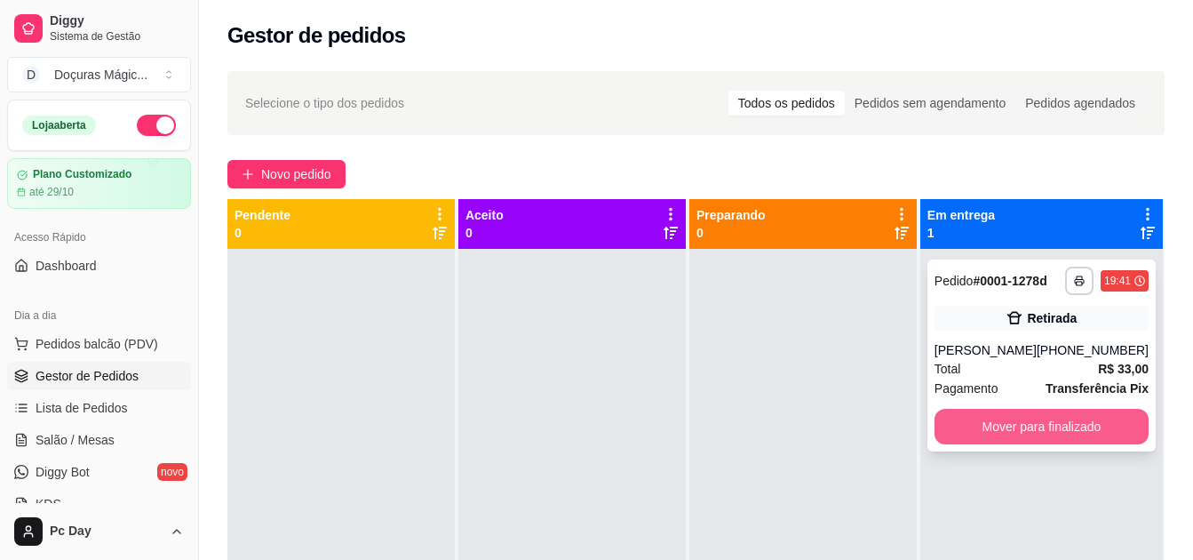
click at [1046, 422] on button "Mover para finalizado" at bounding box center [1042, 427] width 214 height 36
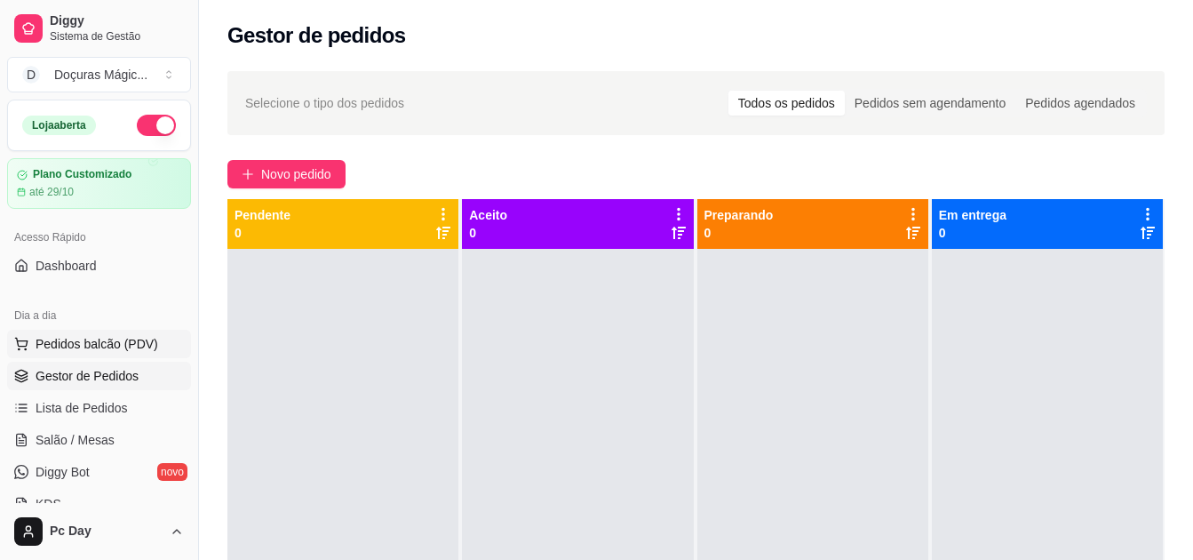
click at [99, 346] on span "Pedidos balcão (PDV)" at bounding box center [97, 344] width 123 height 18
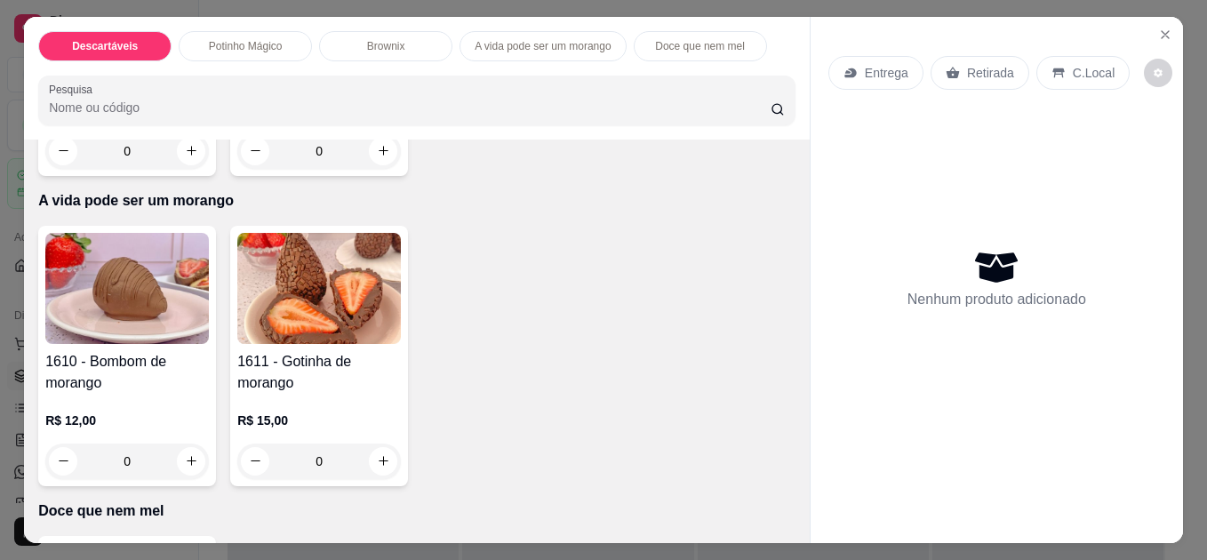
scroll to position [1184, 0]
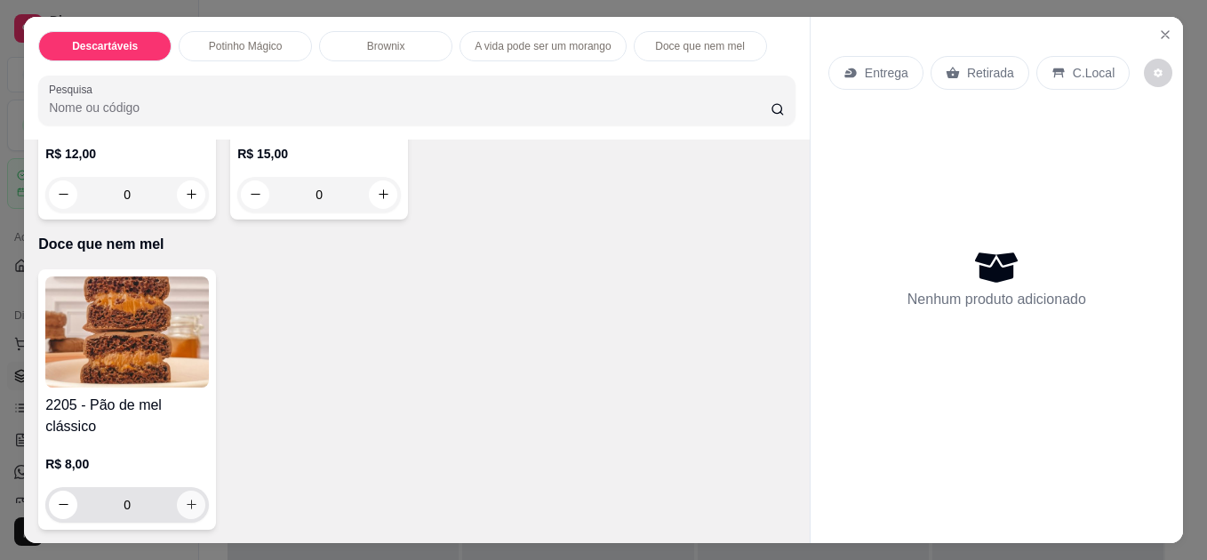
click at [185, 503] on icon "increase-product-quantity" at bounding box center [191, 504] width 13 height 13
type input "1"
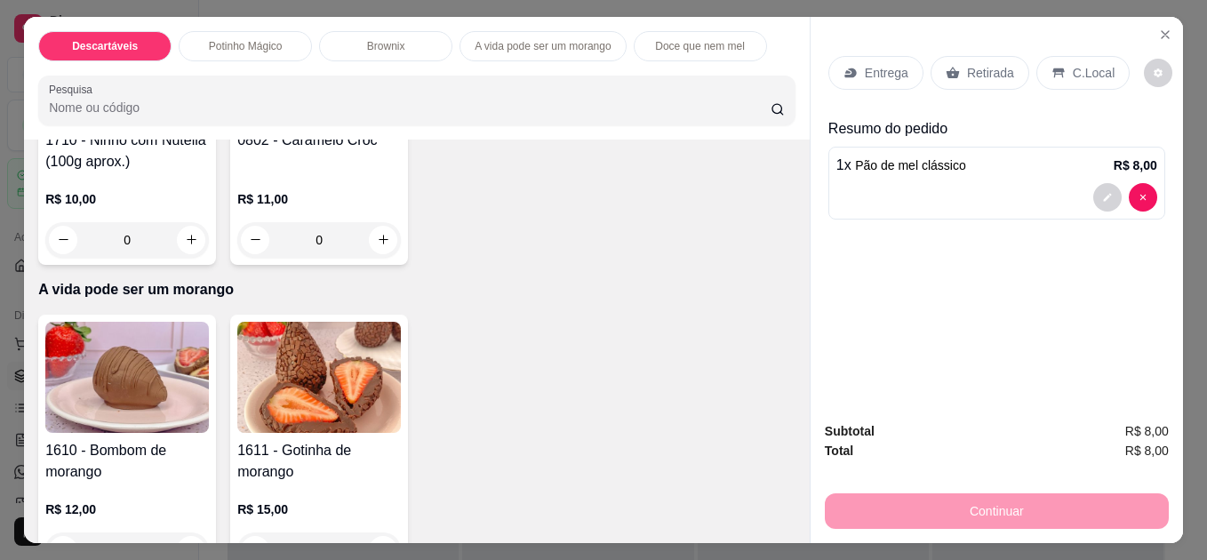
scroll to position [651, 0]
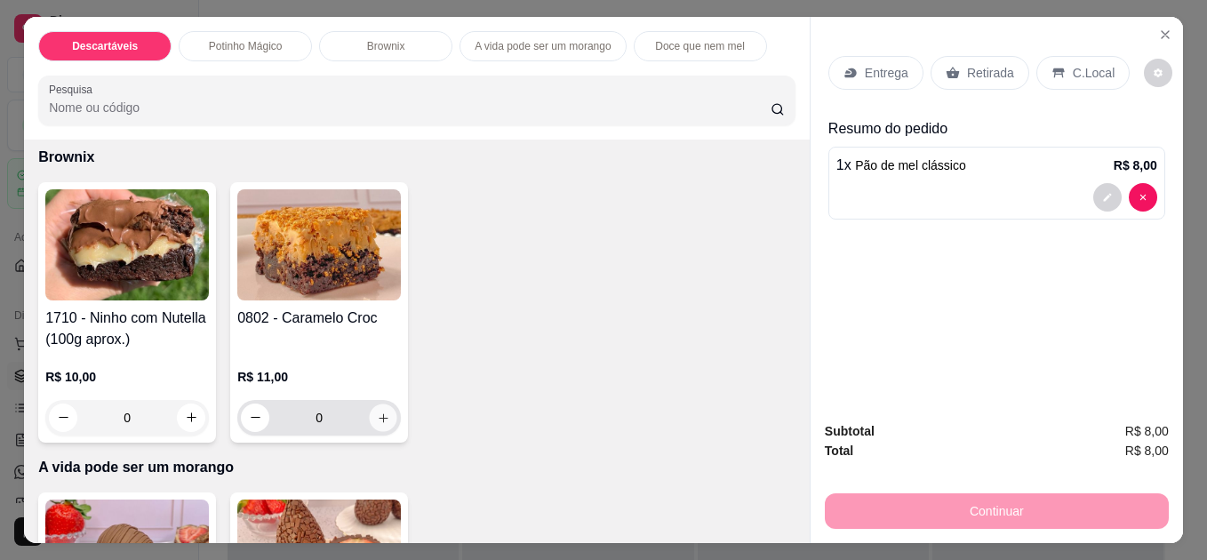
click at [385, 408] on button "increase-product-quantity" at bounding box center [384, 417] width 28 height 28
type input "1"
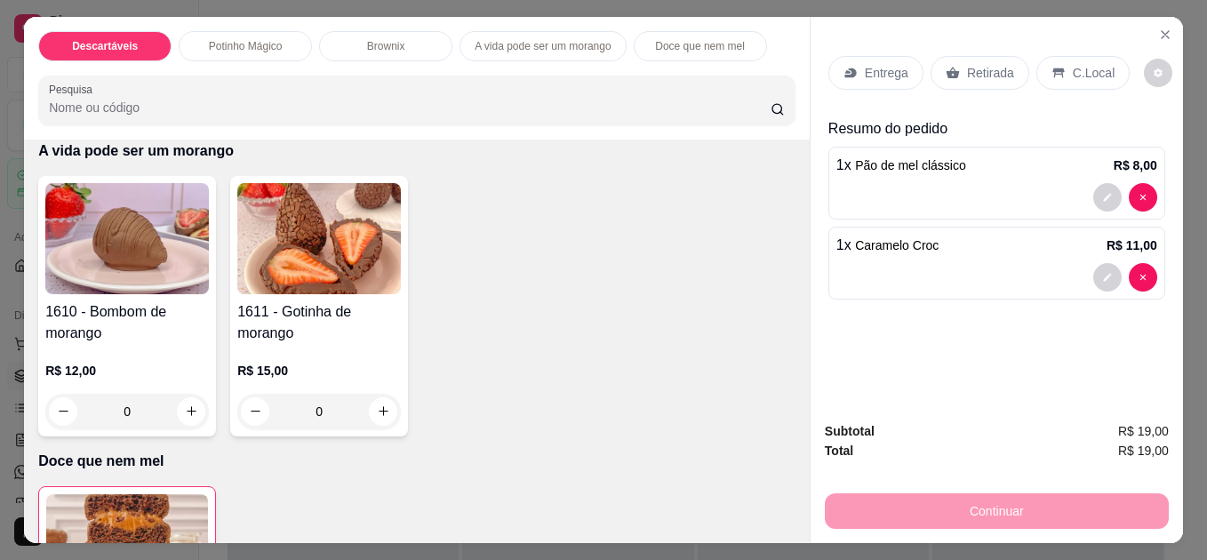
scroll to position [978, 0]
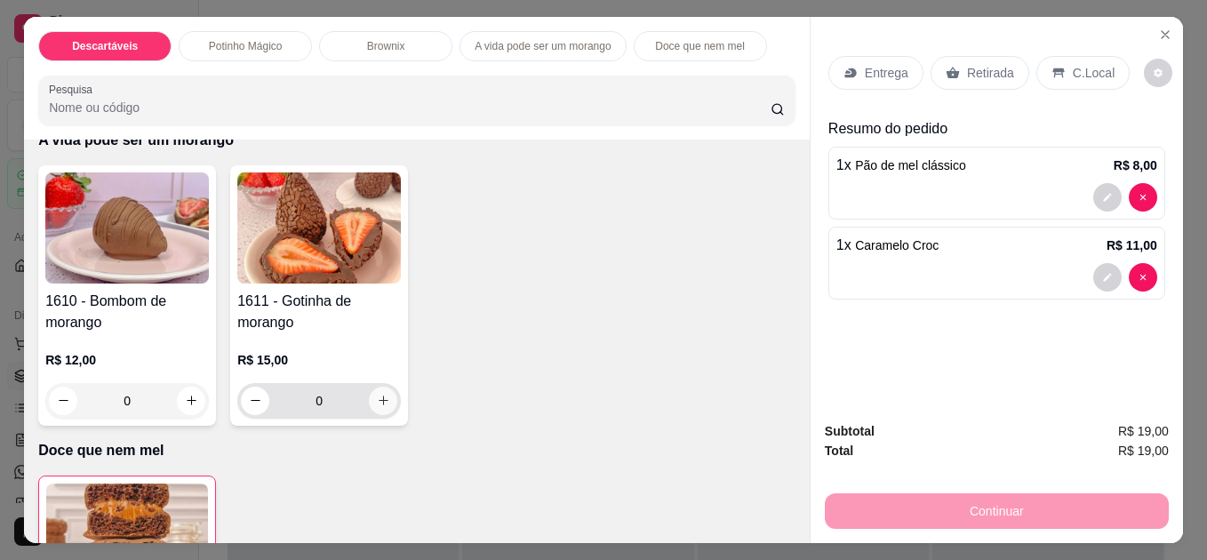
click at [374, 405] on button "increase-product-quantity" at bounding box center [383, 401] width 28 height 28
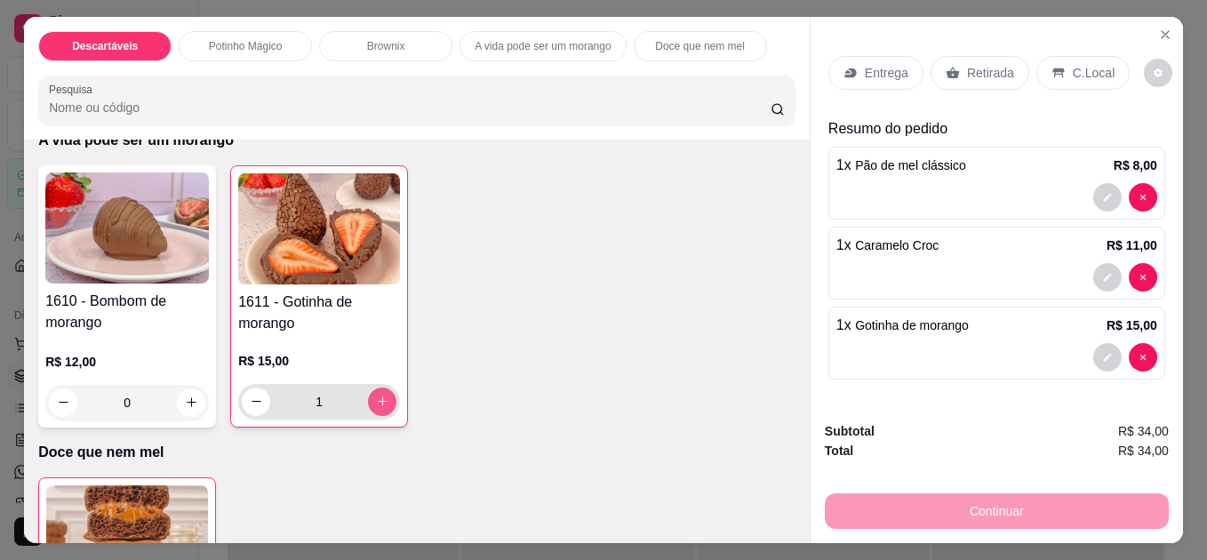
click at [374, 403] on button "increase-product-quantity" at bounding box center [382, 401] width 28 height 28
type input "2"
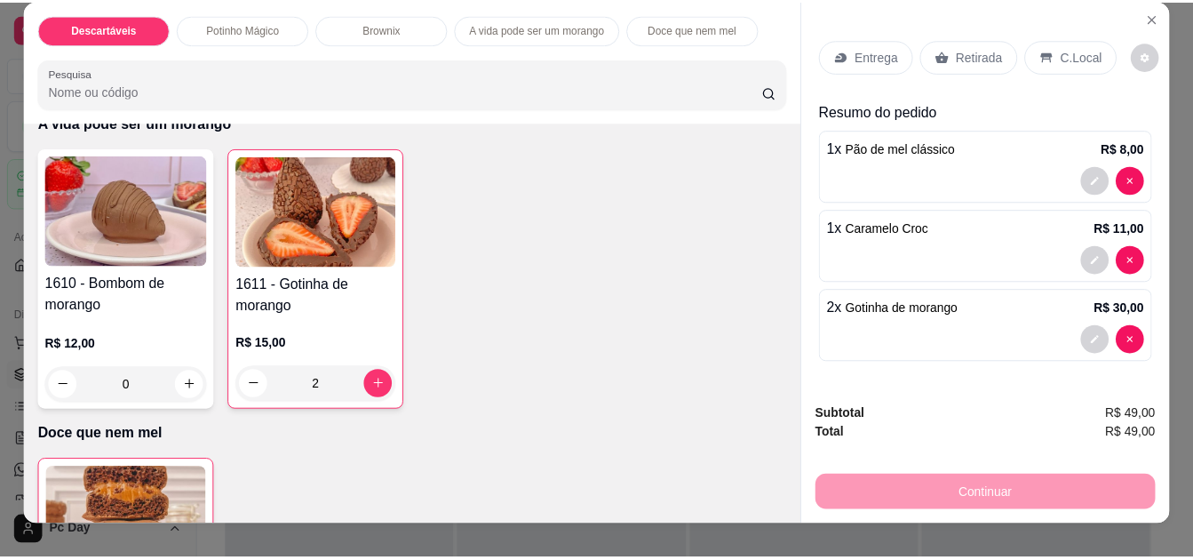
scroll to position [0, 0]
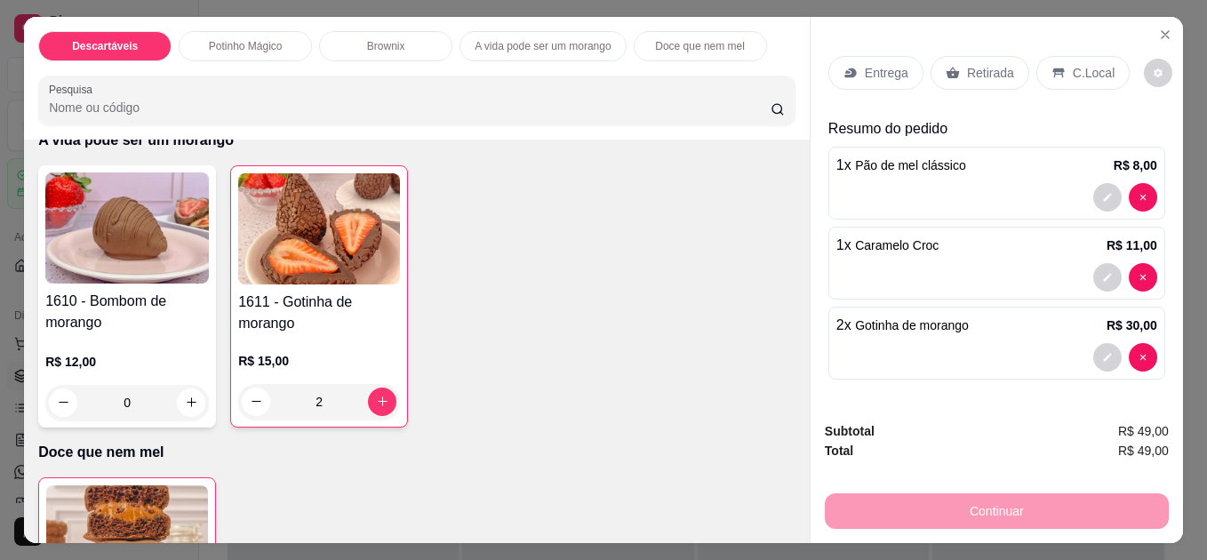
click at [979, 74] on p "Retirada" at bounding box center [990, 73] width 47 height 18
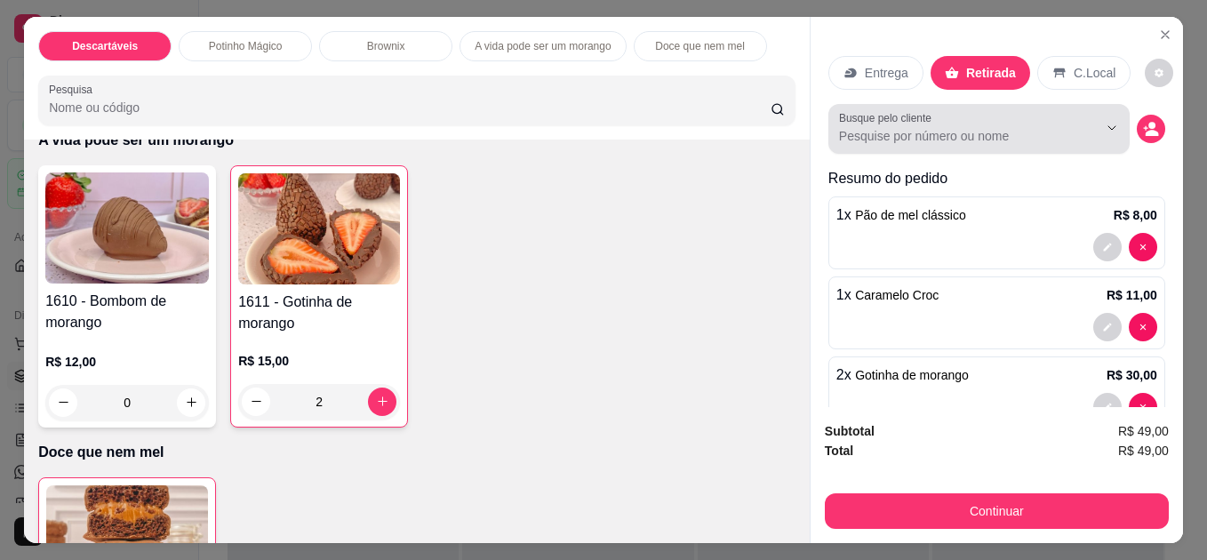
click at [968, 143] on div "Busque pelo cliente" at bounding box center [978, 129] width 301 height 50
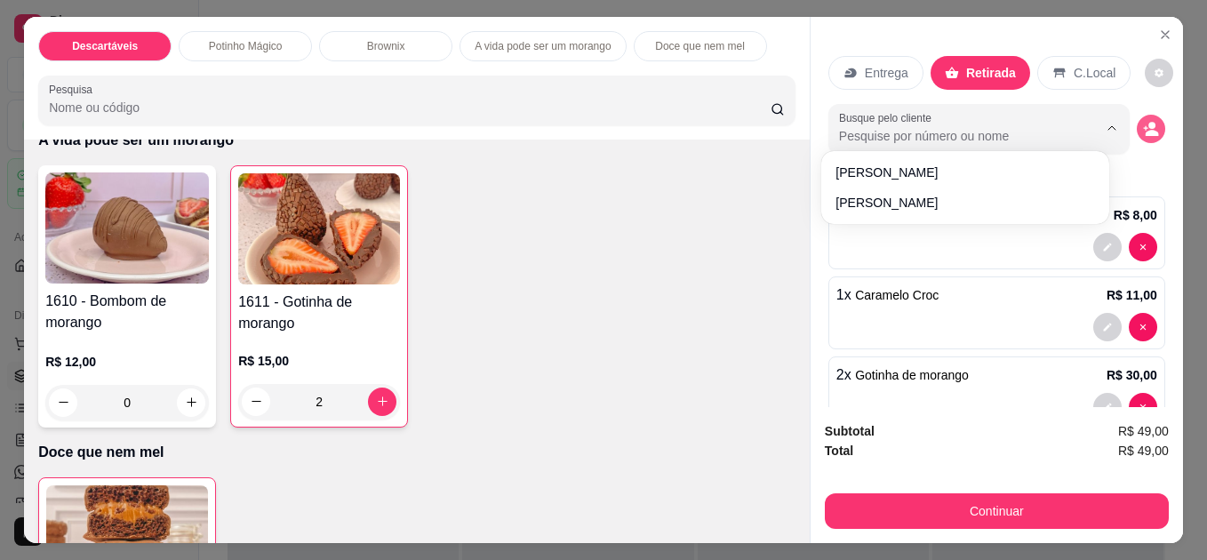
click at [1143, 123] on icon "decrease-product-quantity" at bounding box center [1151, 129] width 16 height 16
click at [1143, 121] on icon "decrease-product-quantity" at bounding box center [1151, 129] width 16 height 16
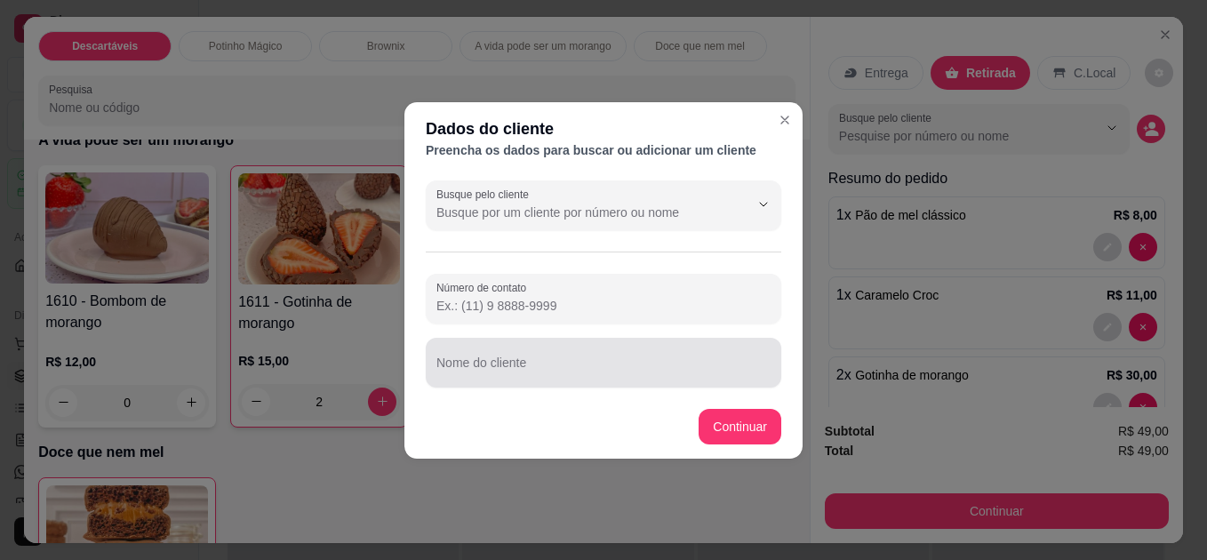
click at [491, 352] on div at bounding box center [603, 363] width 334 height 36
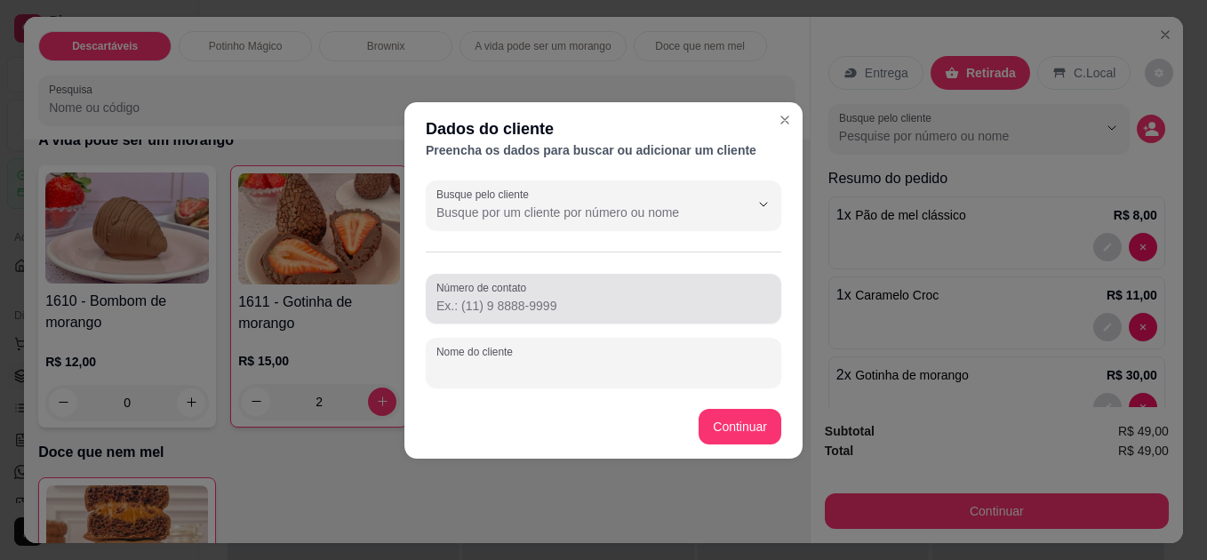
click at [522, 295] on div at bounding box center [603, 299] width 334 height 36
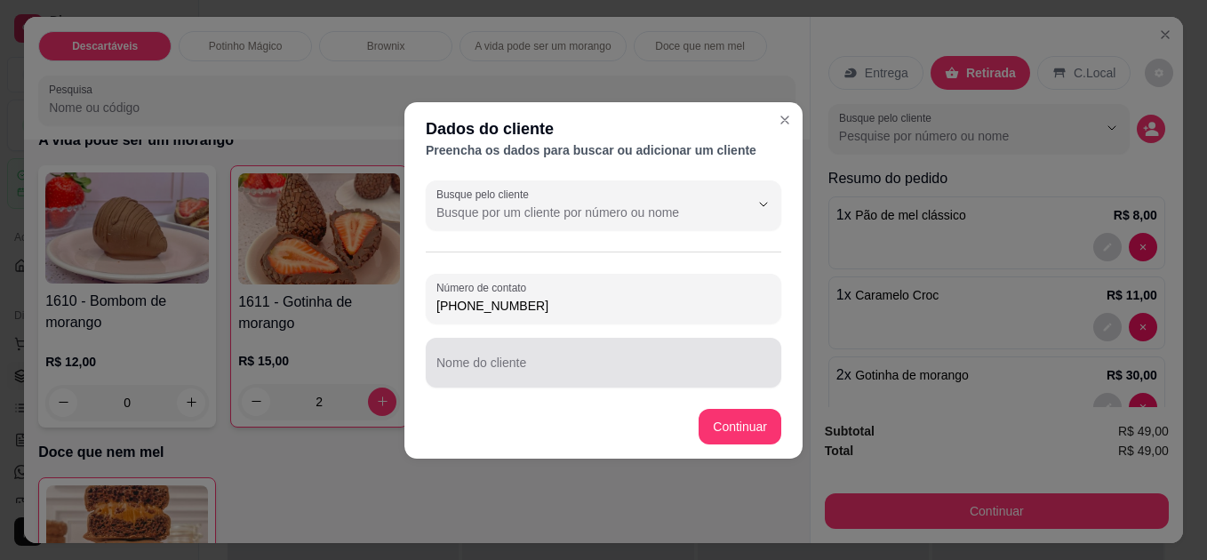
type input "[PHONE_NUMBER]"
click at [483, 379] on div at bounding box center [603, 363] width 334 height 36
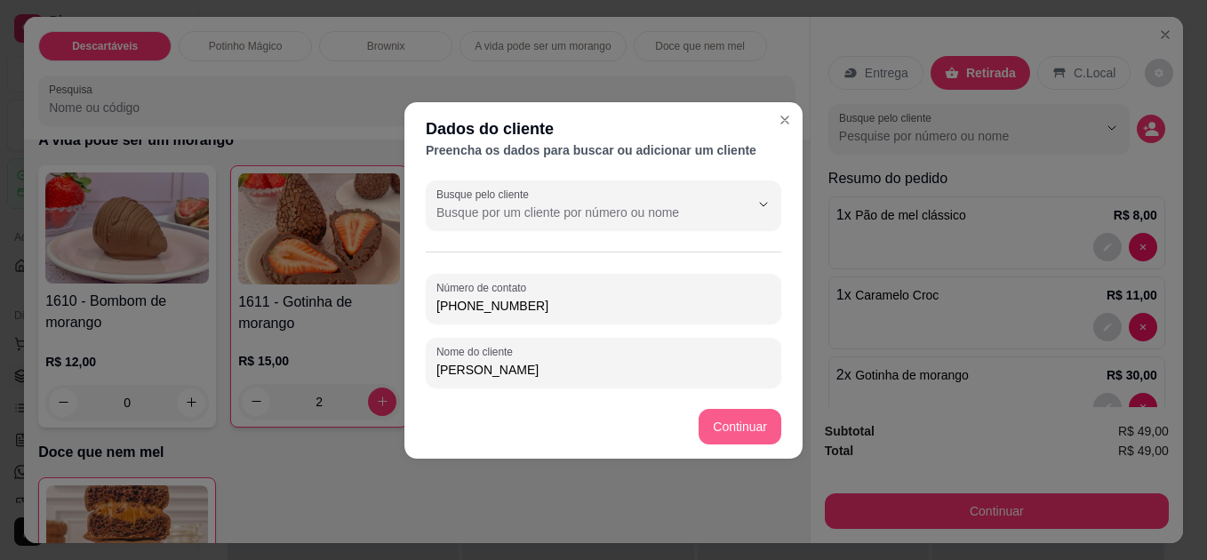
type input "[PERSON_NAME]"
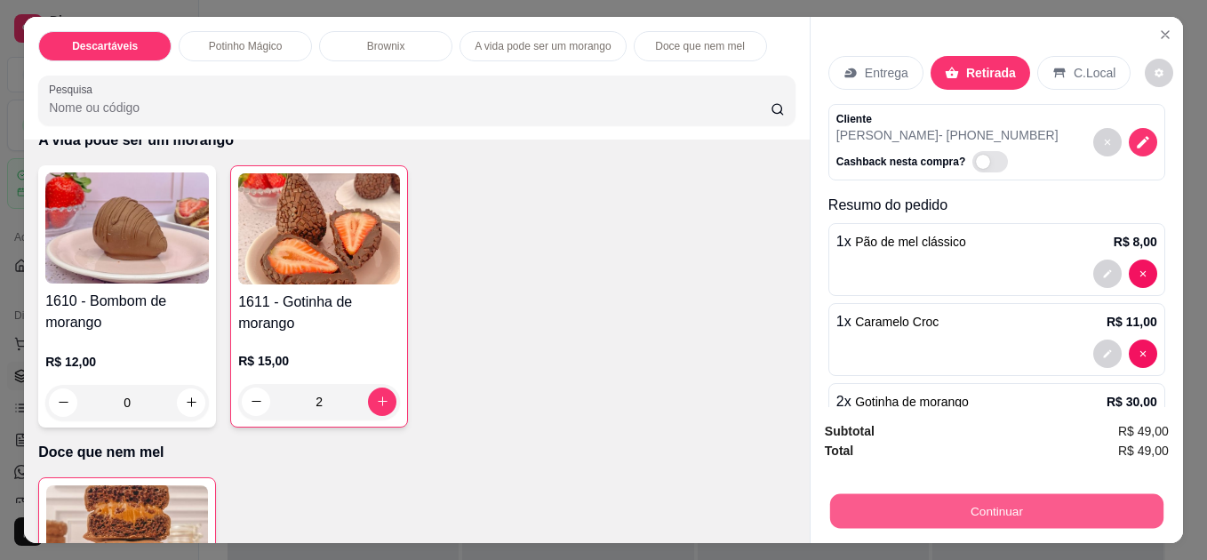
click at [1026, 494] on button "Continuar" at bounding box center [996, 511] width 333 height 35
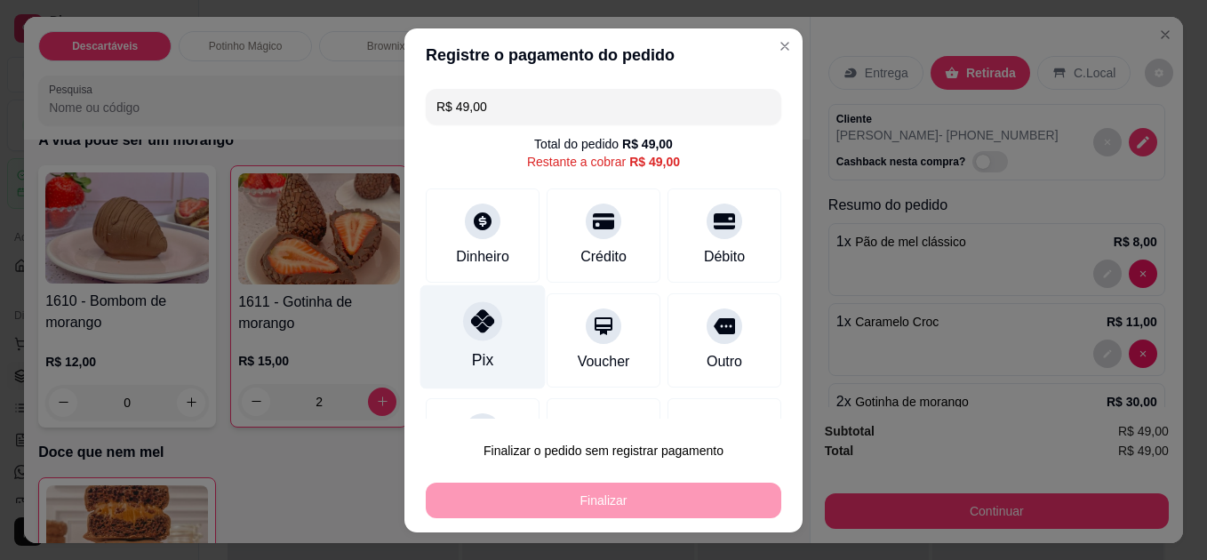
click at [471, 325] on icon at bounding box center [482, 320] width 23 height 23
type input "R$ 0,00"
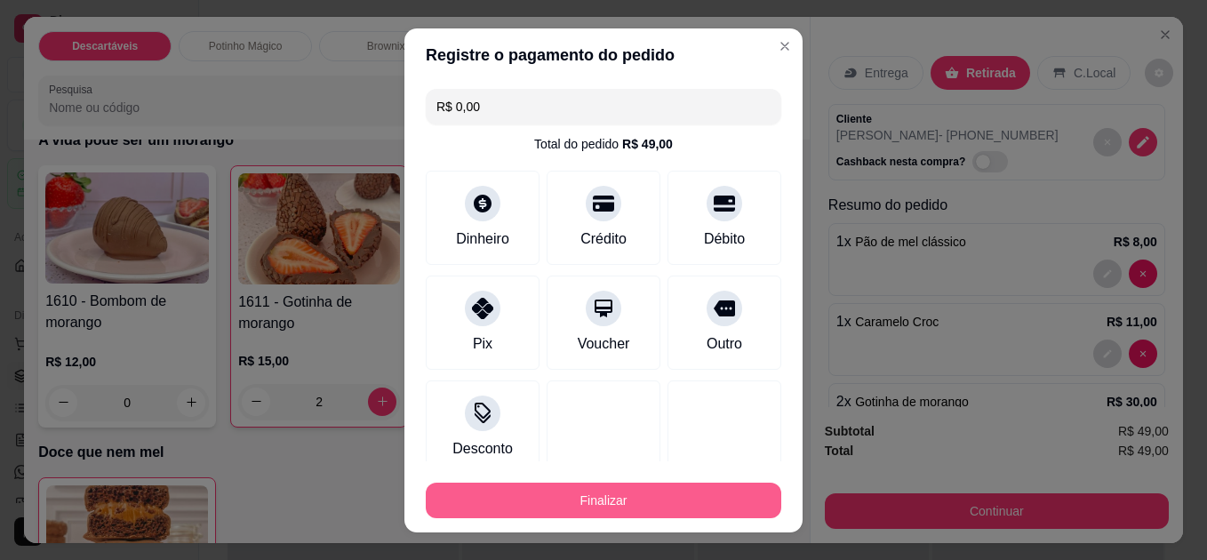
click at [574, 499] on button "Finalizar" at bounding box center [603, 501] width 355 height 36
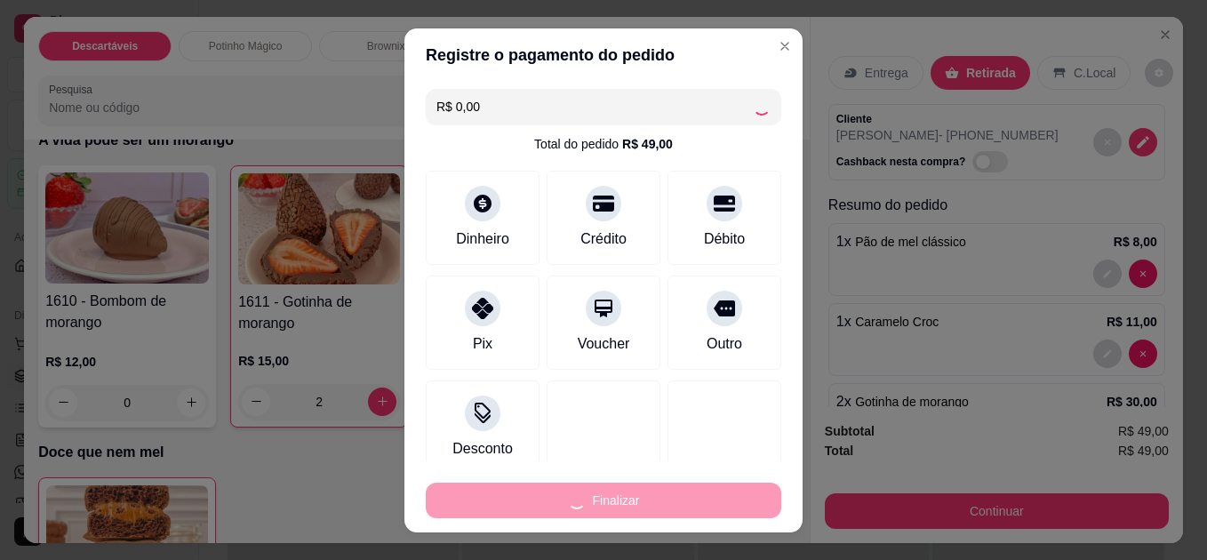
type input "0"
type input "-R$ 49,00"
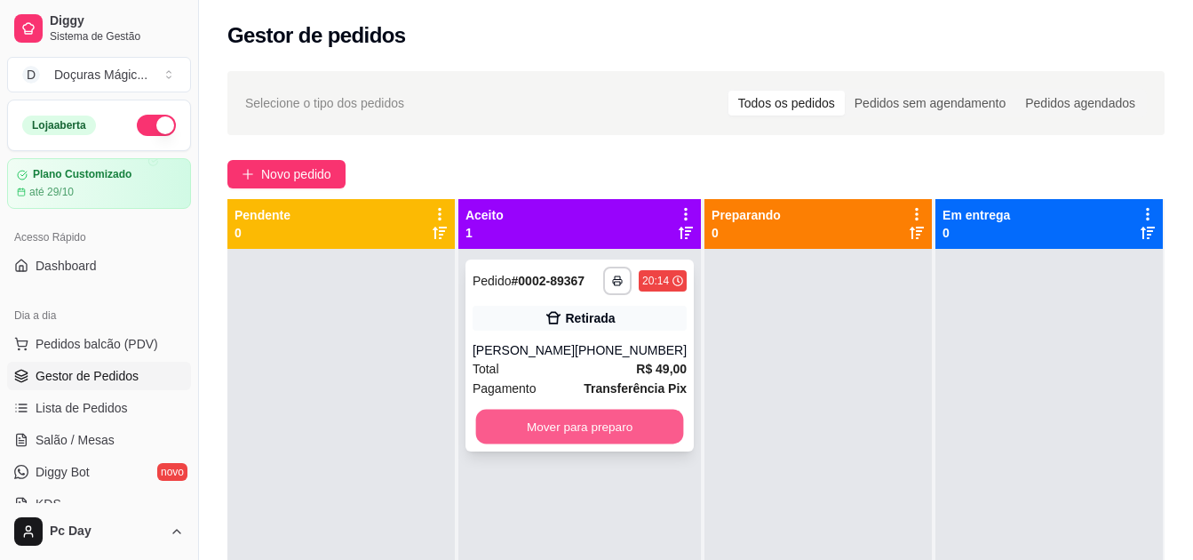
click at [538, 444] on button "Mover para preparo" at bounding box center [580, 427] width 208 height 35
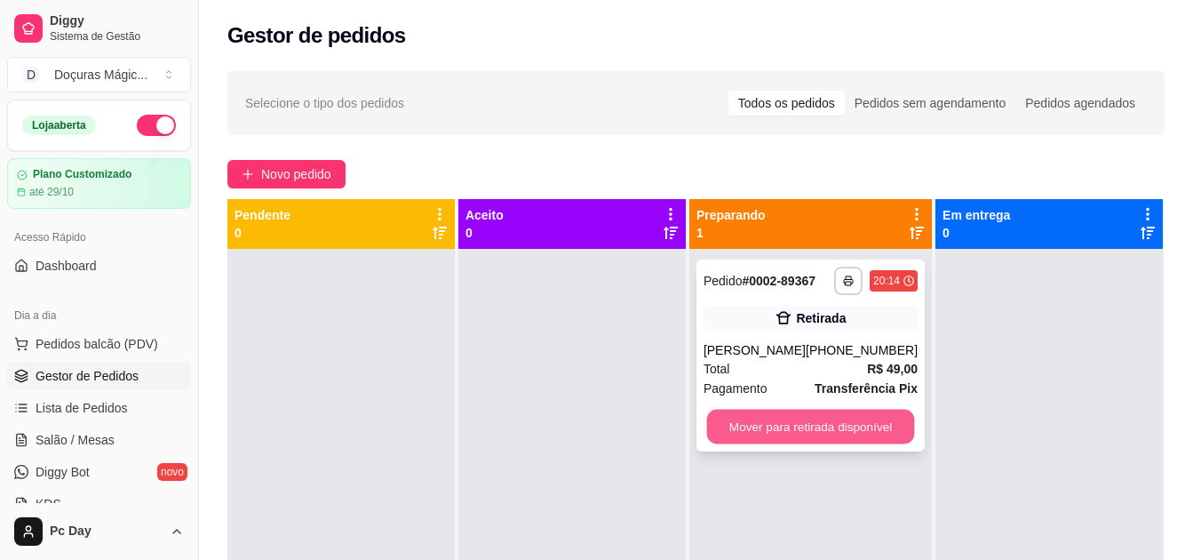
click at [787, 437] on button "Mover para retirada disponível" at bounding box center [810, 427] width 208 height 35
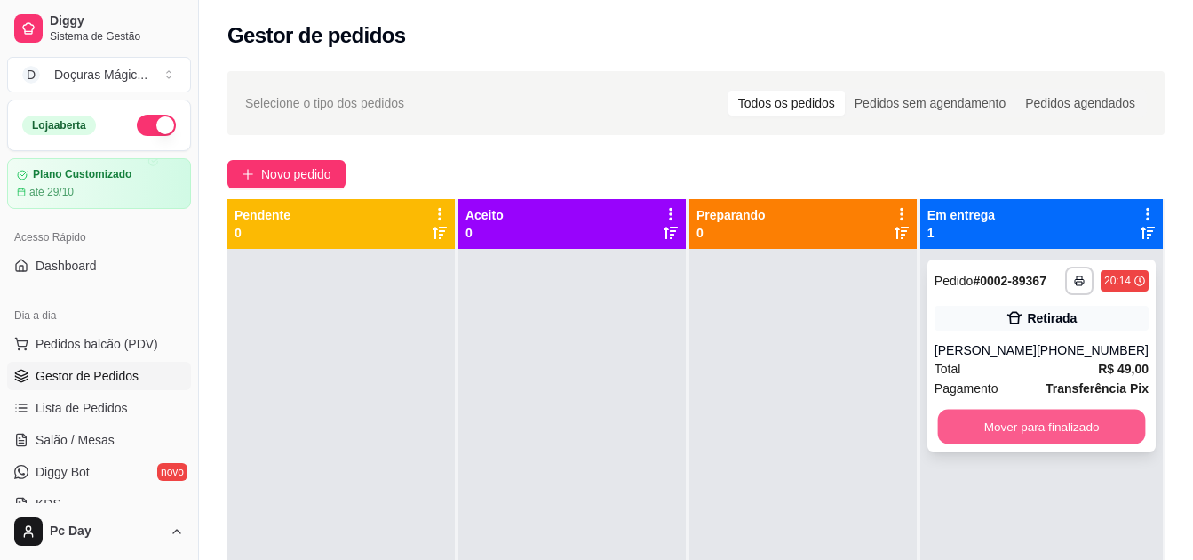
click at [1013, 444] on button "Mover para finalizado" at bounding box center [1042, 427] width 208 height 35
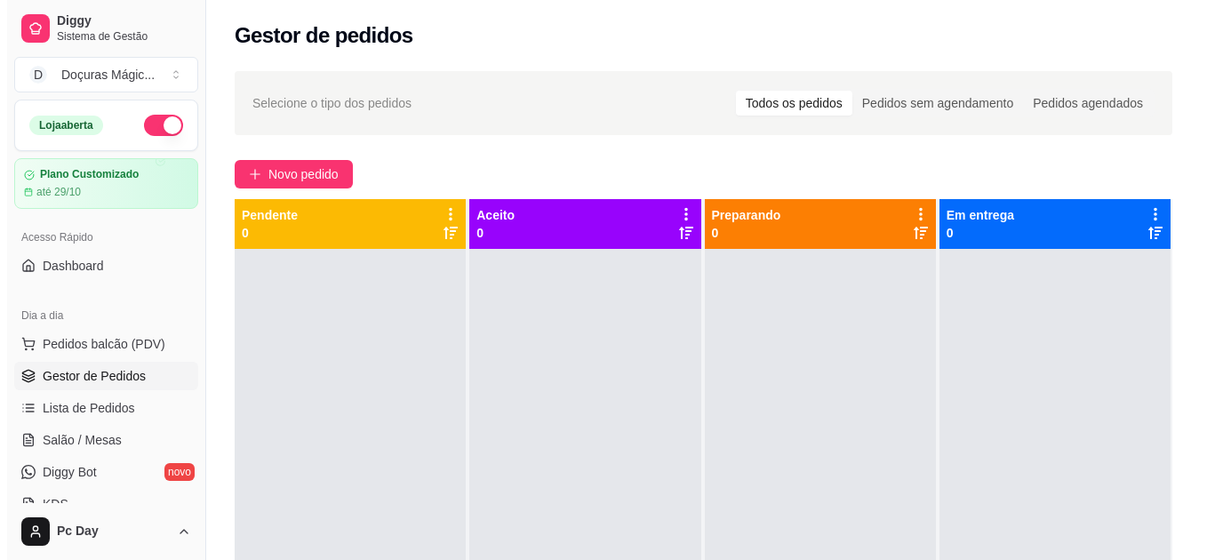
scroll to position [178, 0]
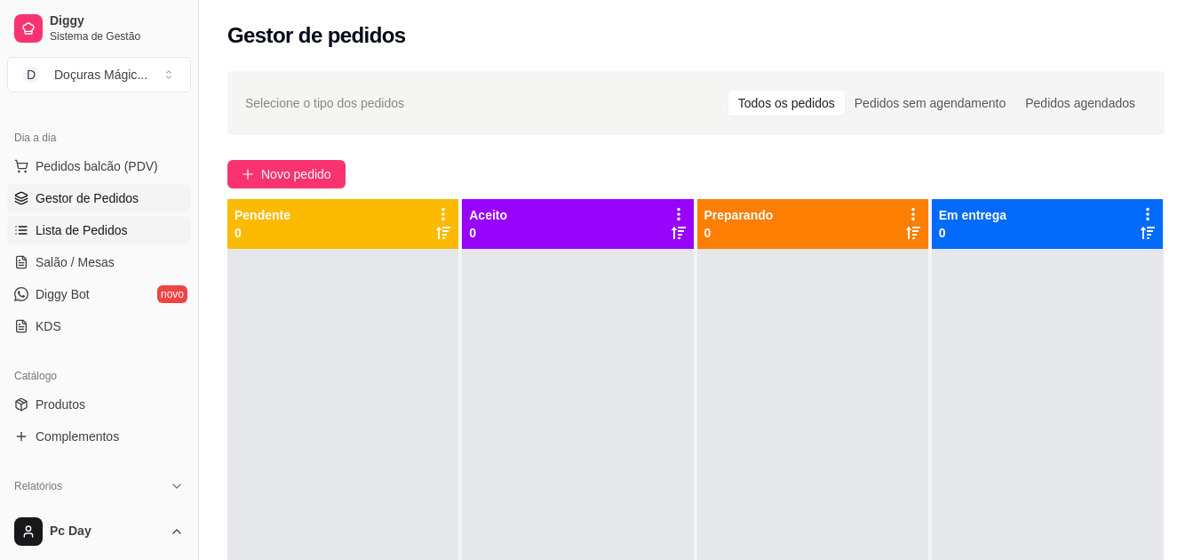
click at [74, 224] on span "Lista de Pedidos" at bounding box center [82, 230] width 92 height 18
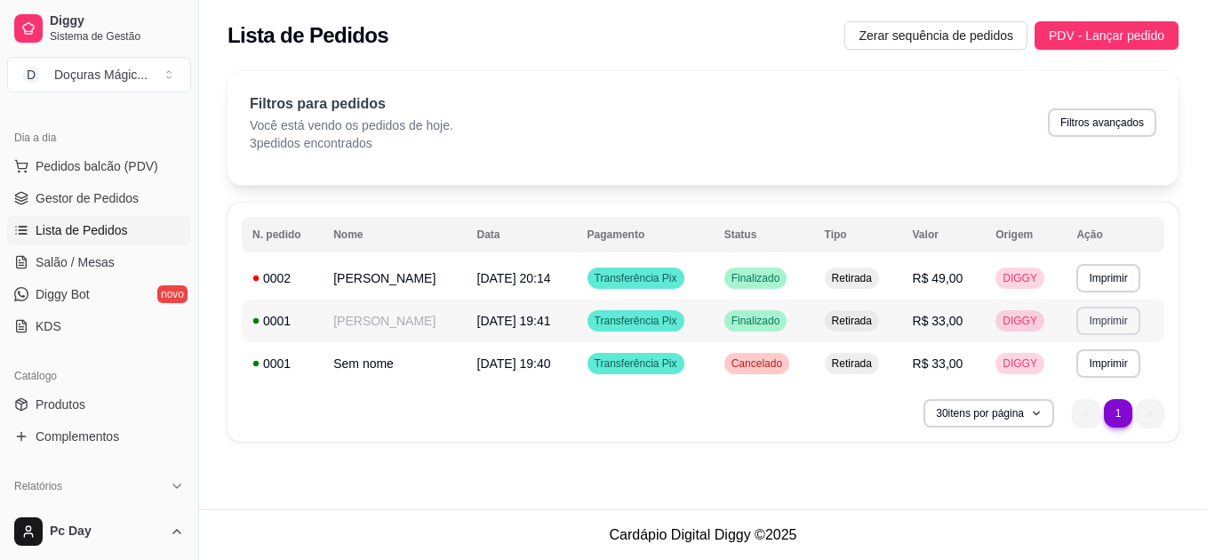
click at [1132, 320] on button "Imprimir" at bounding box center [1107, 321] width 63 height 28
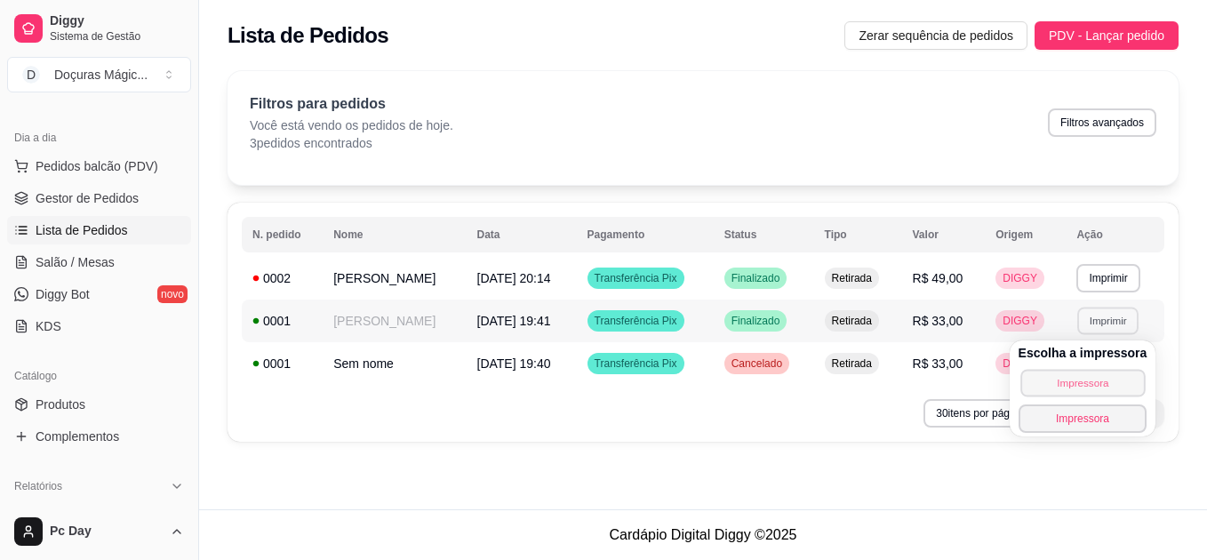
click at [1098, 392] on button "Impressora" at bounding box center [1082, 383] width 124 height 28
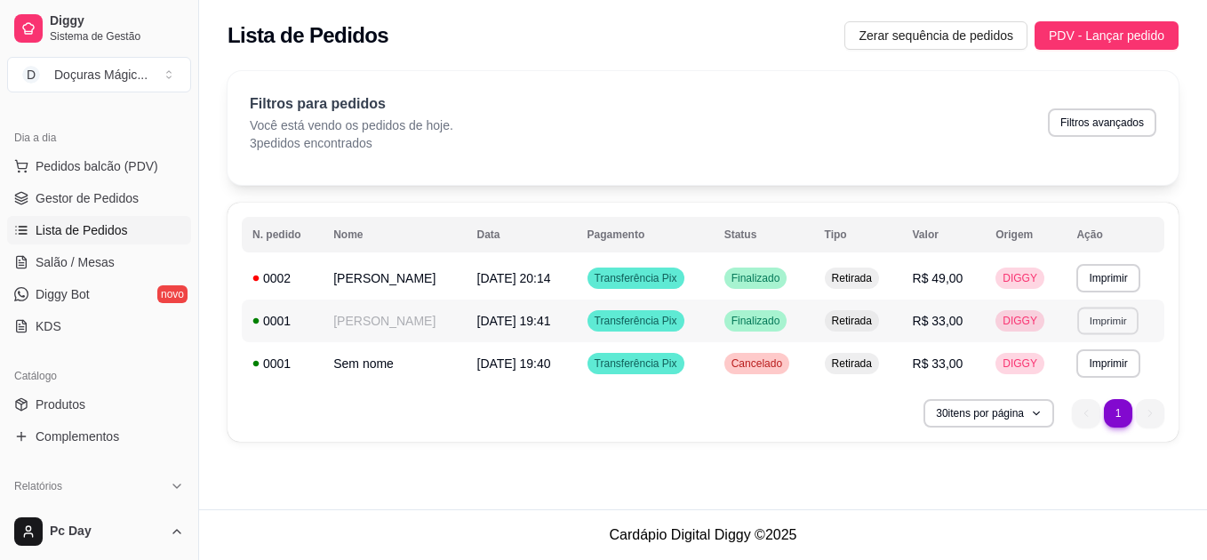
click at [1104, 325] on button "Imprimir" at bounding box center [1108, 321] width 61 height 28
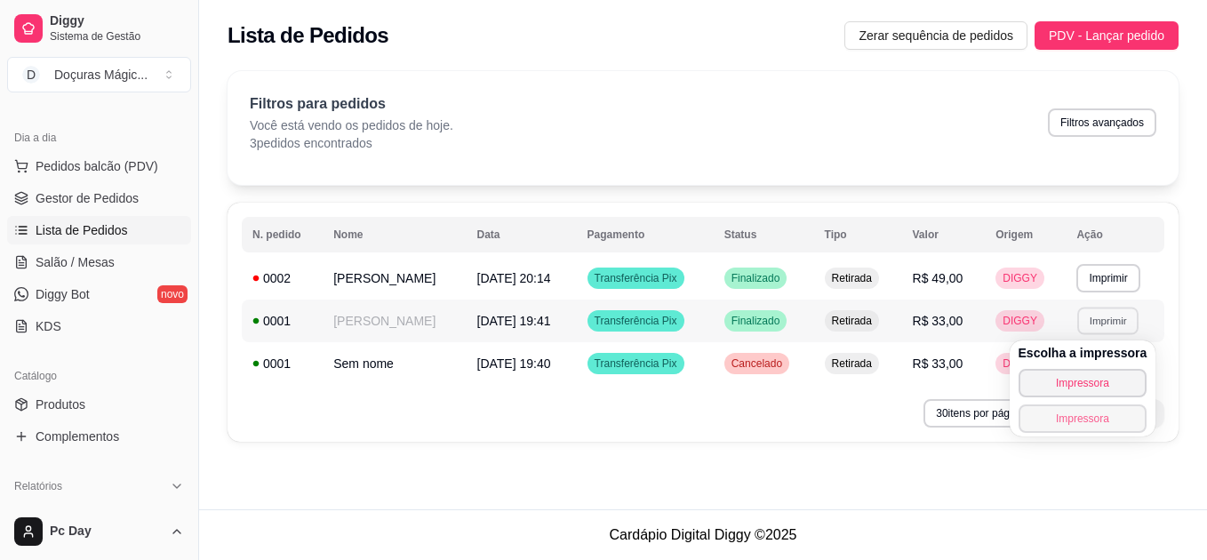
click at [1072, 419] on button "Impressora" at bounding box center [1082, 418] width 129 height 28
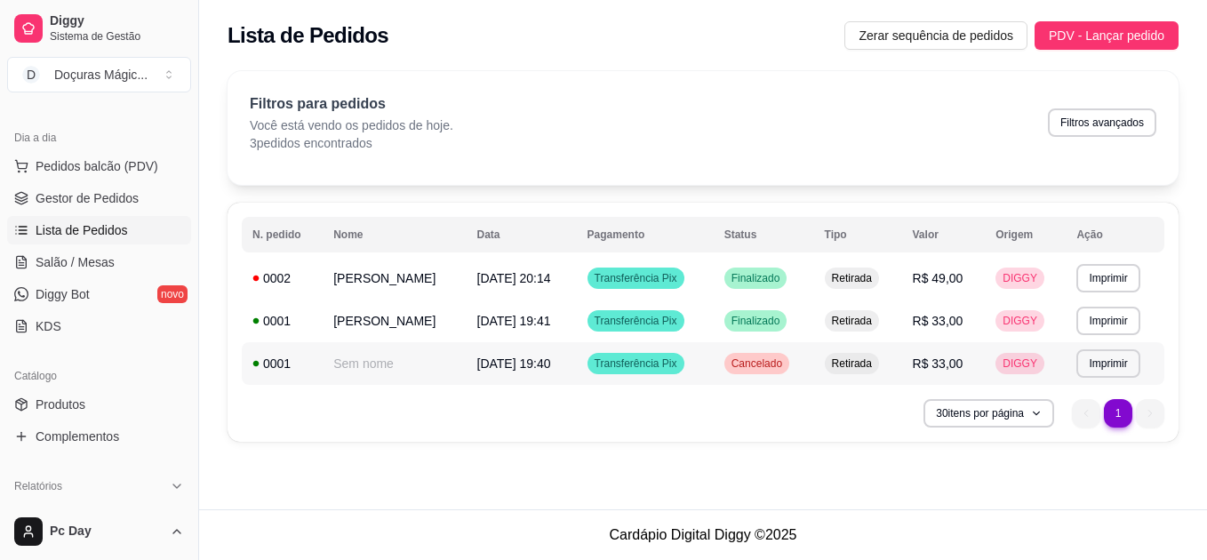
click at [539, 367] on span "[DATE] 19:40" at bounding box center [514, 363] width 74 height 14
click at [68, 200] on span "Gestor de Pedidos" at bounding box center [87, 198] width 103 height 18
